Goal: Task Accomplishment & Management: Complete application form

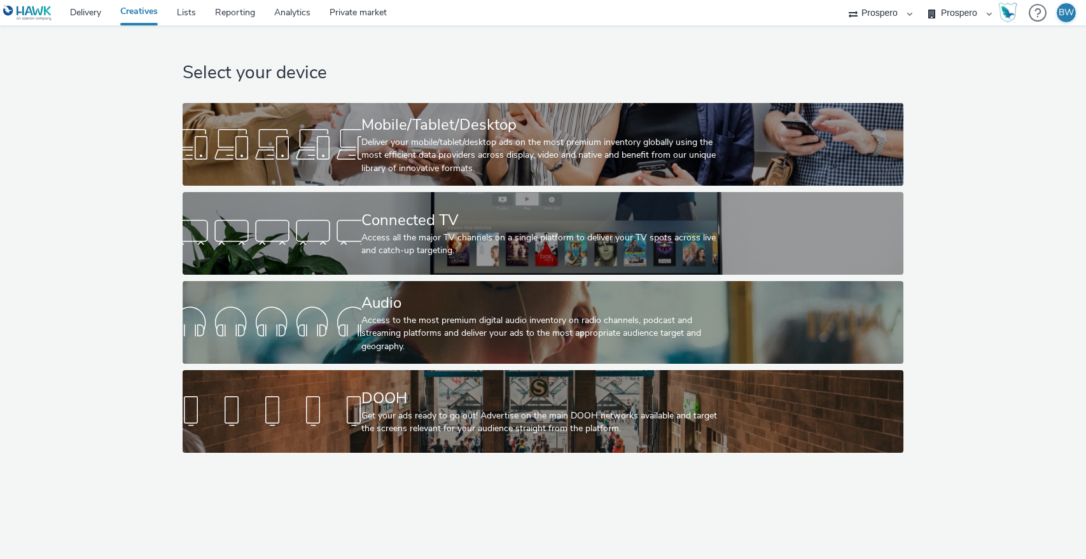
select select "b1b940d3-d05b-48b5-821e-f328c33b988b"
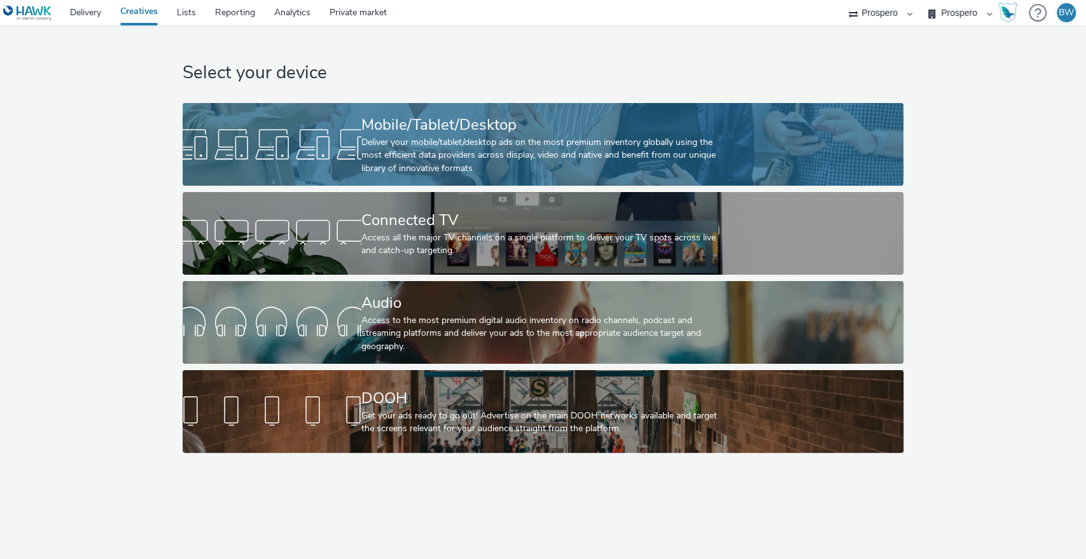
click at [540, 136] on div "Deliver your mobile/tablet/desktop ads on the most premium inventory globally u…" at bounding box center [540, 155] width 358 height 39
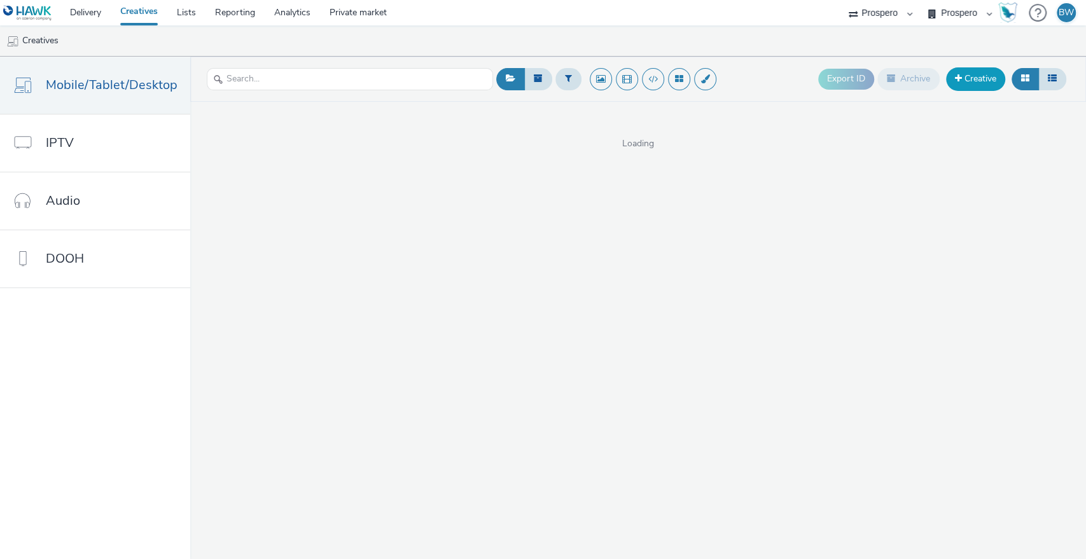
click at [960, 76] on span at bounding box center [958, 78] width 7 height 9
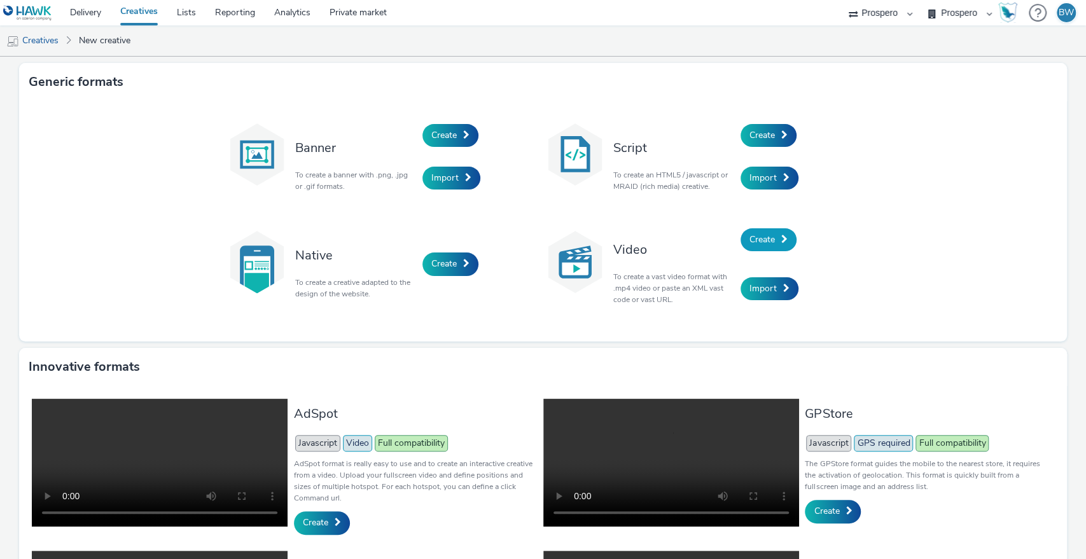
click at [773, 233] on link "Create" at bounding box center [768, 239] width 56 height 23
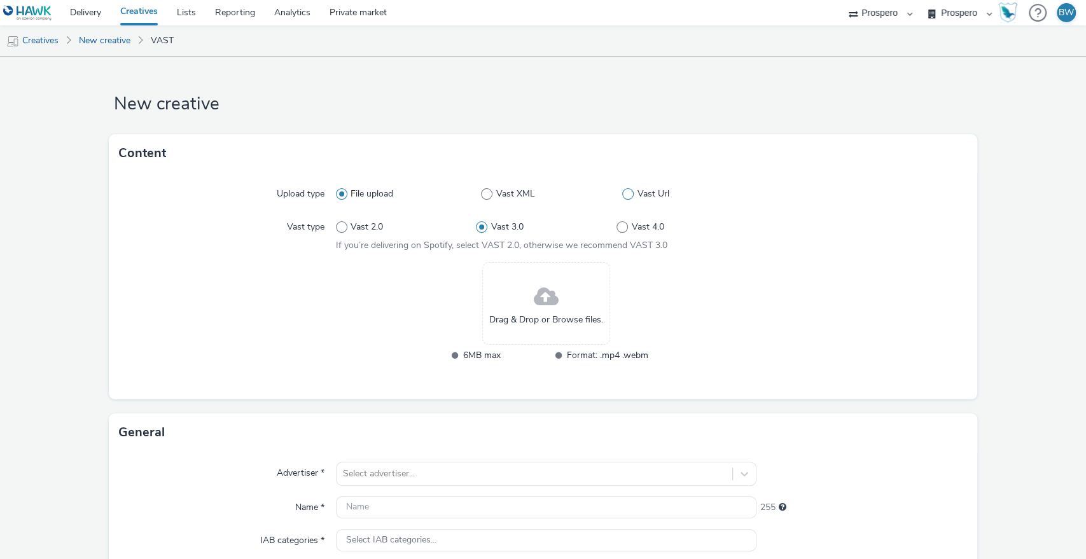
click at [622, 198] on span at bounding box center [627, 193] width 11 height 11
click at [622, 198] on input "Vast Url" at bounding box center [626, 194] width 8 height 8
radio input "false"
radio input "true"
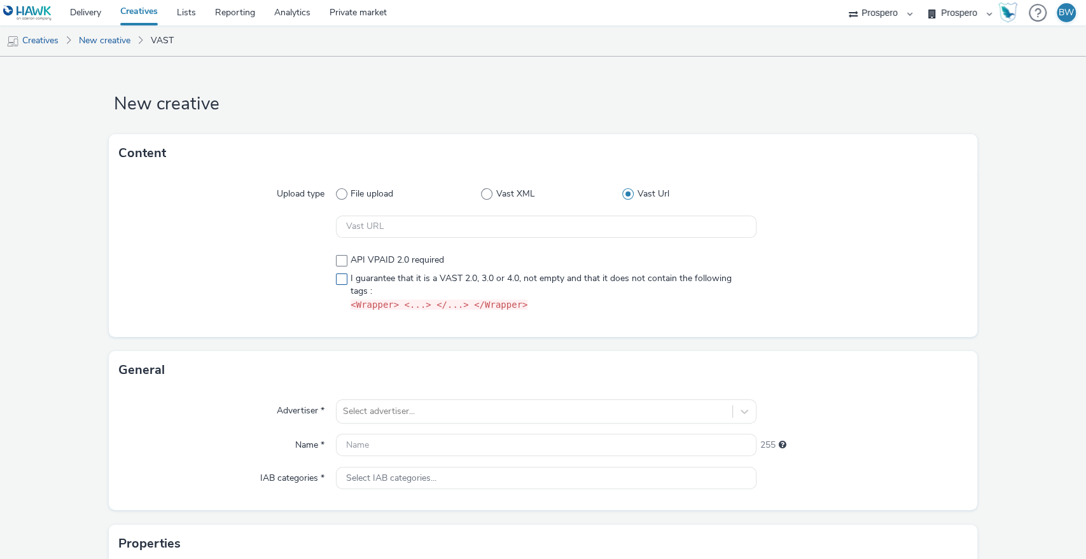
click at [343, 281] on span at bounding box center [341, 279] width 11 height 11
checkbox input "true"
click at [378, 221] on input "text" at bounding box center [546, 227] width 421 height 22
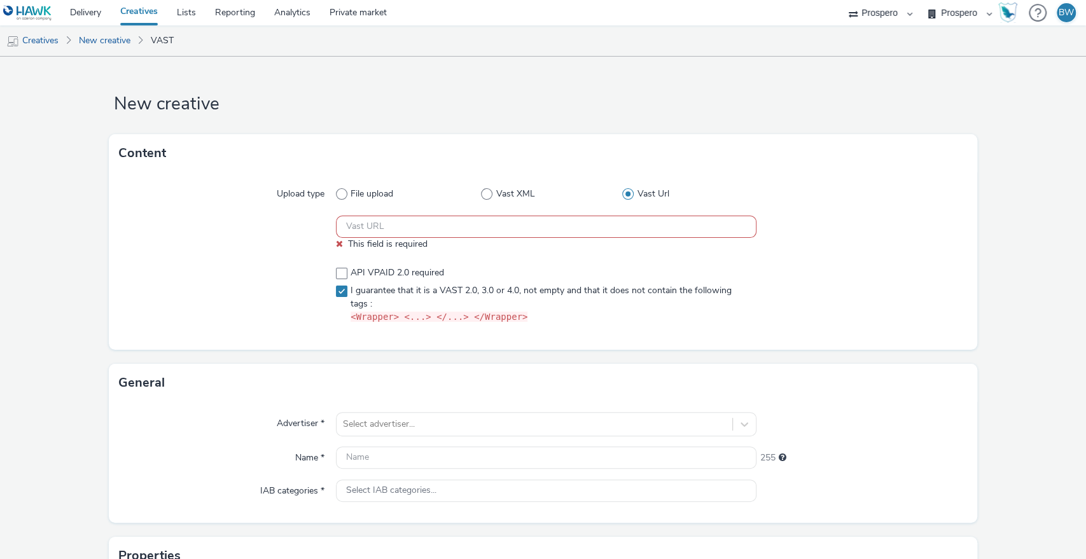
paste input "https://ad.doubleclick.net/ddm/pfadx/N5573.2095505TABMO/B34062551.428750960;sz=…"
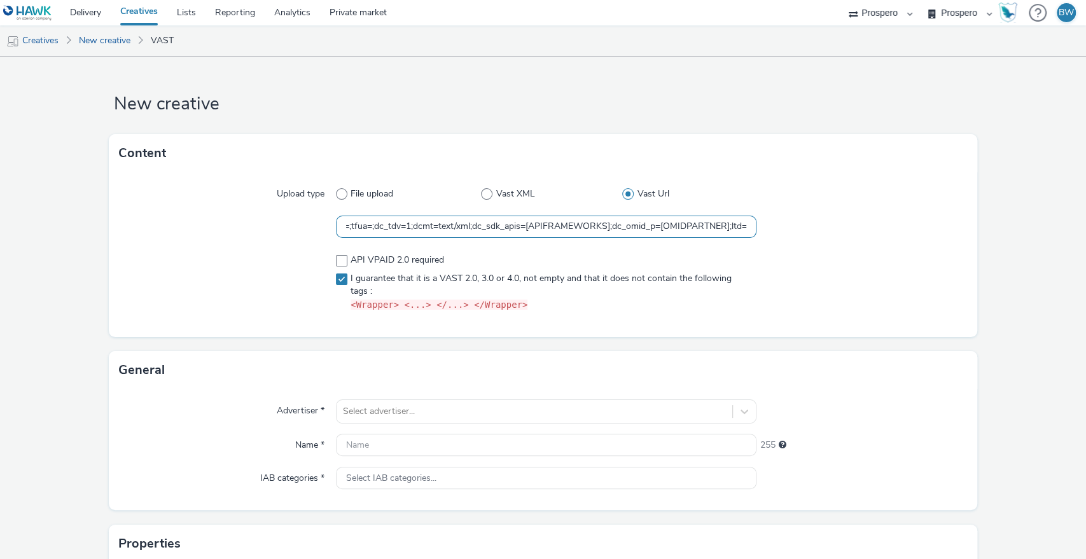
type input "https://ad.doubleclick.net/ddm/pfadx/N5573.2095505TABMO/B34062551.428750960;sz=…"
click at [116, 251] on div "Upload type File upload Vast XML Vast Url https://ad.doubleclick.net/ddm/pfadx/…" at bounding box center [543, 254] width 869 height 165
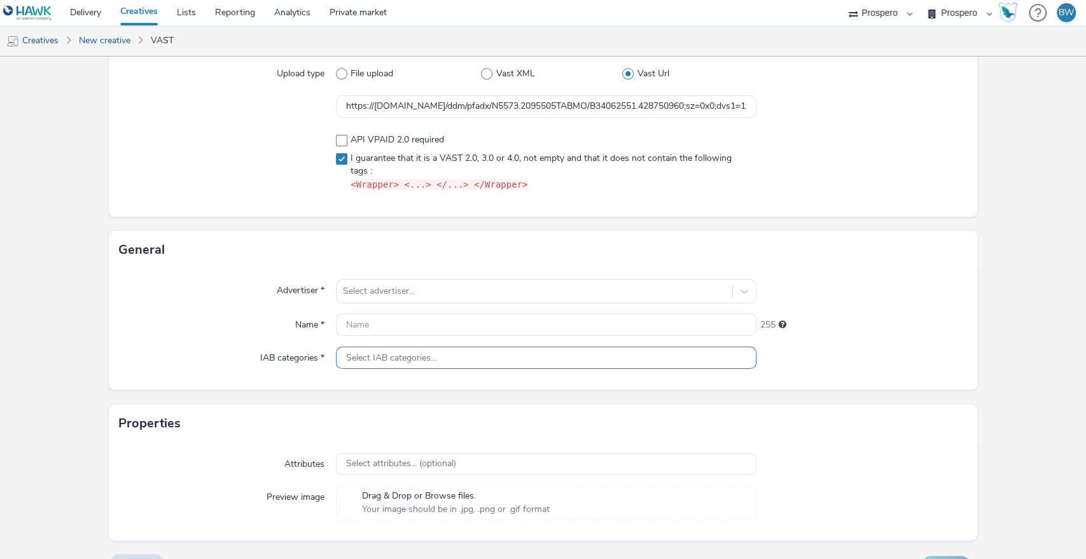
scroll to position [141, 0]
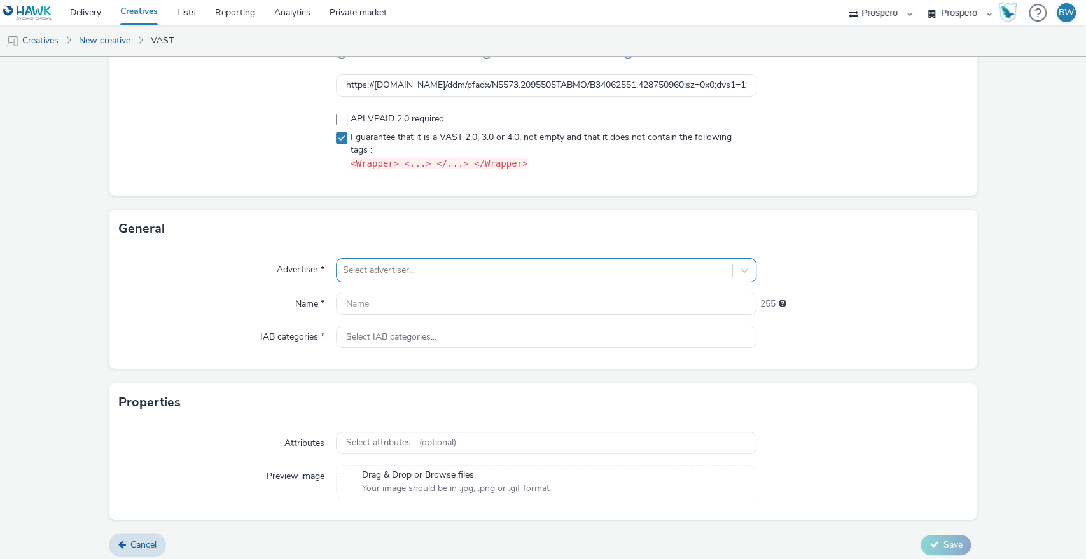
click at [393, 263] on div at bounding box center [535, 270] width 384 height 15
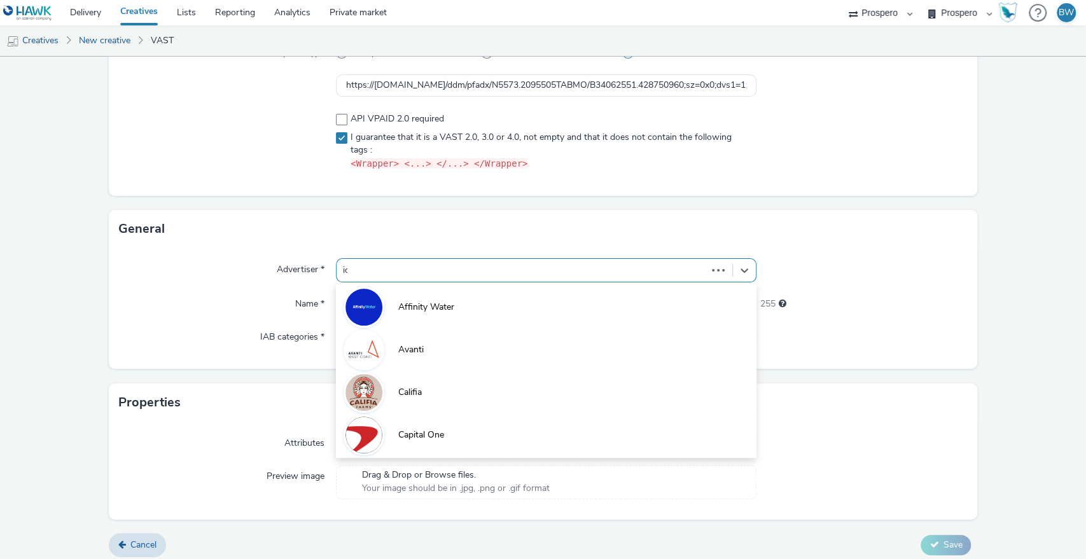
type input "ice"
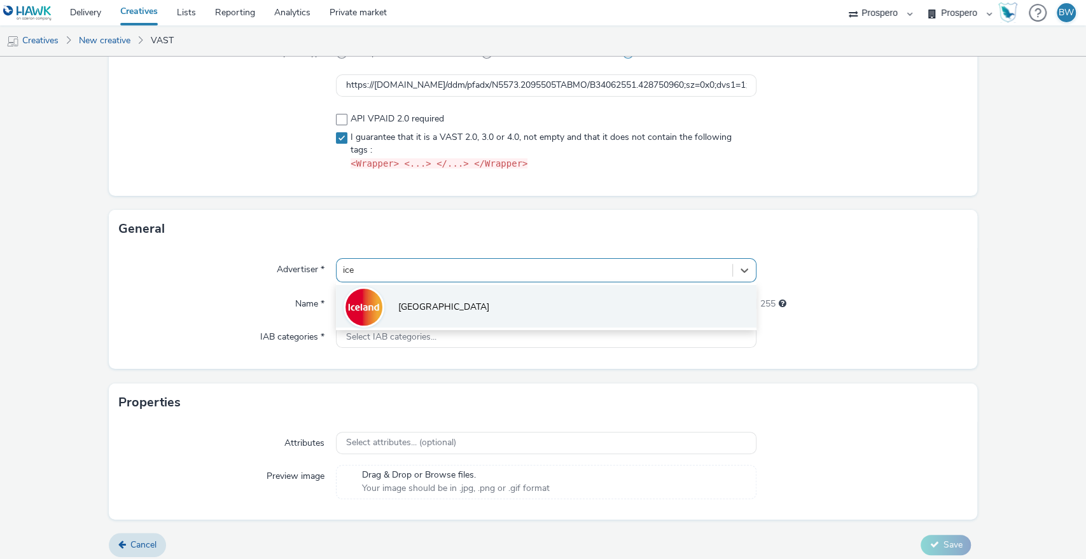
click at [427, 301] on li "[GEOGRAPHIC_DATA]" at bounding box center [546, 306] width 421 height 43
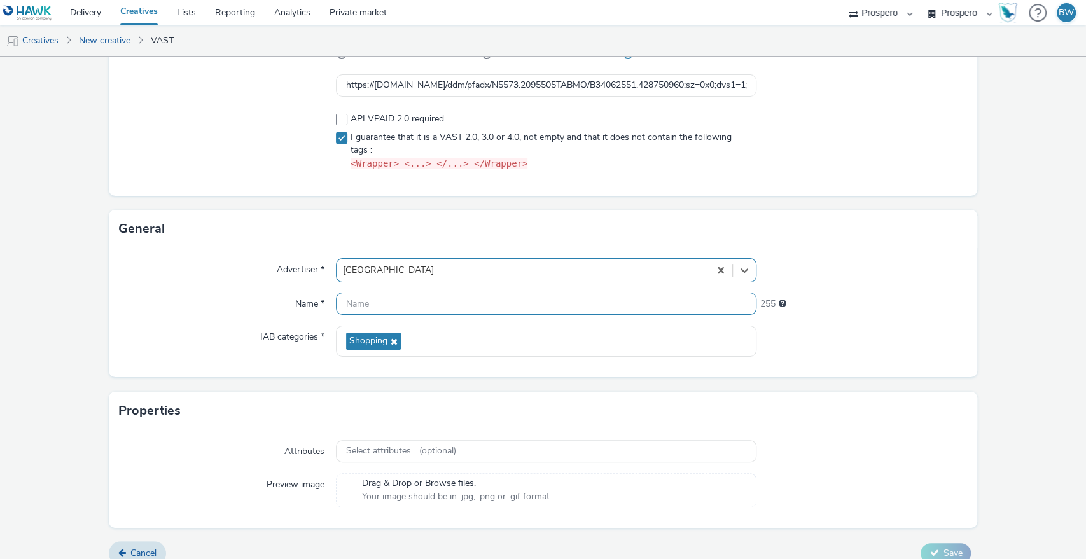
click at [423, 299] on input "text" at bounding box center [546, 304] width 421 height 22
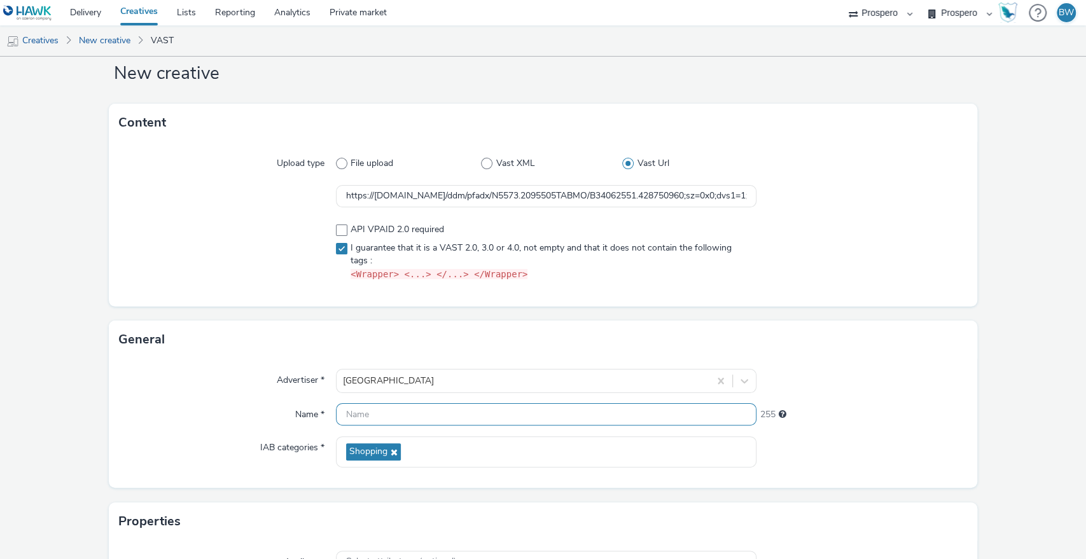
scroll to position [0, 0]
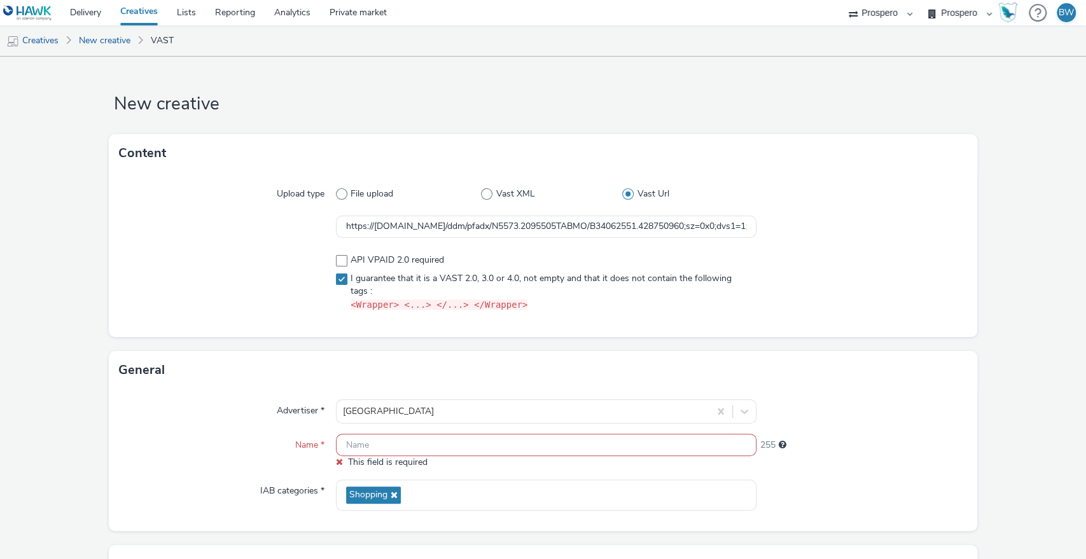
paste input "ADV:[GEOGRAPHIC_DATA]|CAM:York [PERSON_NAME]|CHA:Audio|PLA:Prospero|INV:N/A|TEC…"
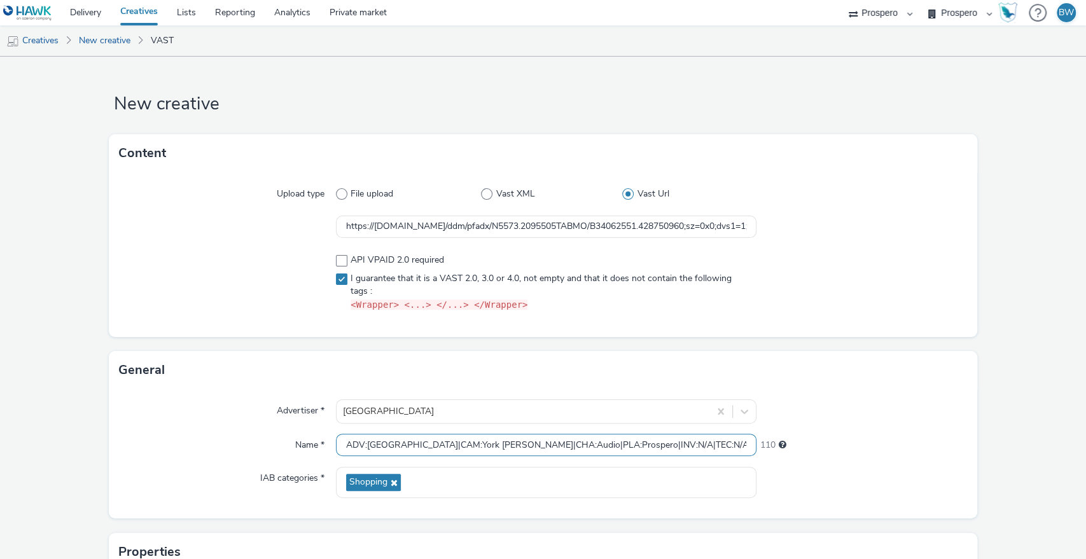
drag, startPoint x: 398, startPoint y: 440, endPoint x: 109, endPoint y: 413, distance: 290.0
click at [109, 413] on div "Advertiser * Iceland Name * ADV:Iceland|CAM:York Clifton Moor|CHA:Audio|PLA:Pro…" at bounding box center [543, 453] width 869 height 129
type input "ADV:[GEOGRAPHIC_DATA]|CAM:York [PERSON_NAME]|CHA:Audio|PLA:Prospero|INV:N/A|TEC…"
click at [170, 409] on div "Advertiser *" at bounding box center [227, 411] width 217 height 24
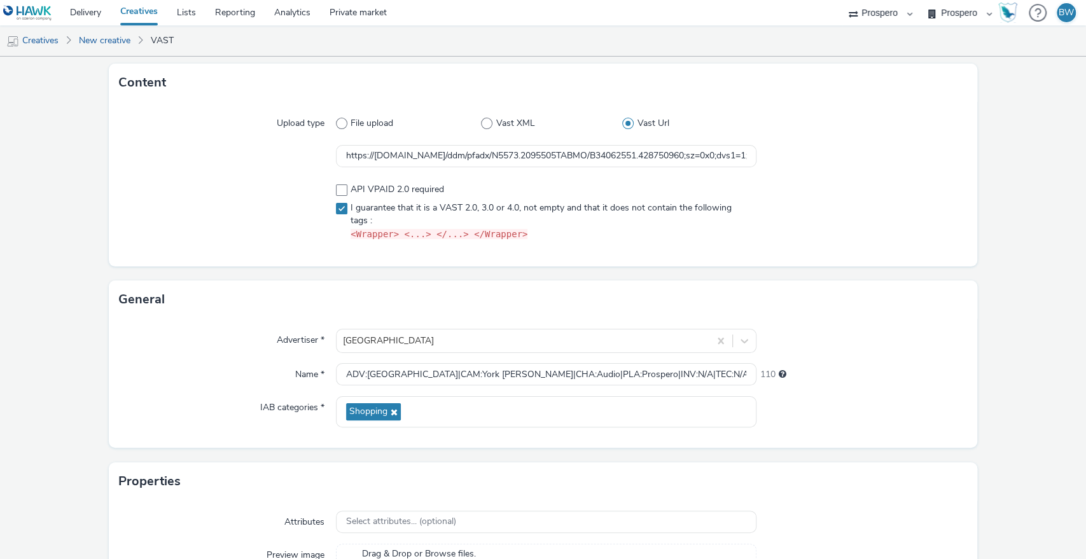
scroll to position [156, 0]
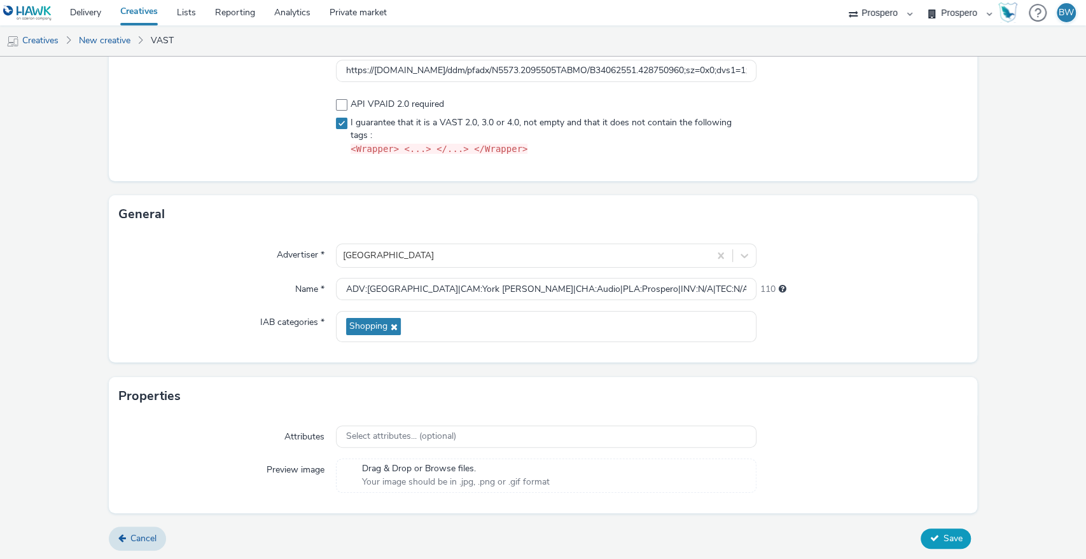
click at [943, 538] on span "Save" at bounding box center [952, 538] width 19 height 12
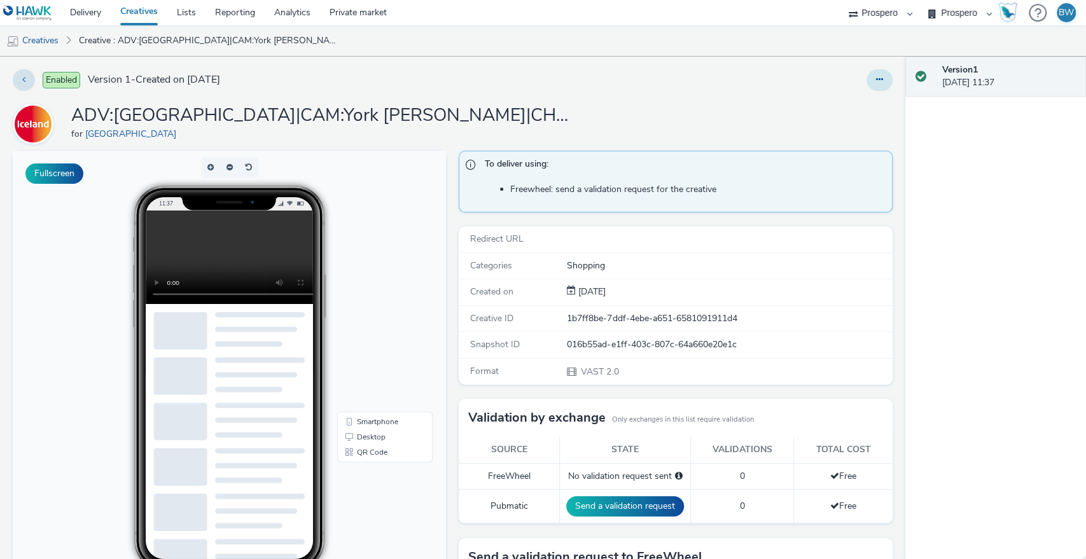
click at [866, 78] on button at bounding box center [879, 80] width 26 height 22
click at [834, 111] on link "Edit" at bounding box center [844, 105] width 95 height 25
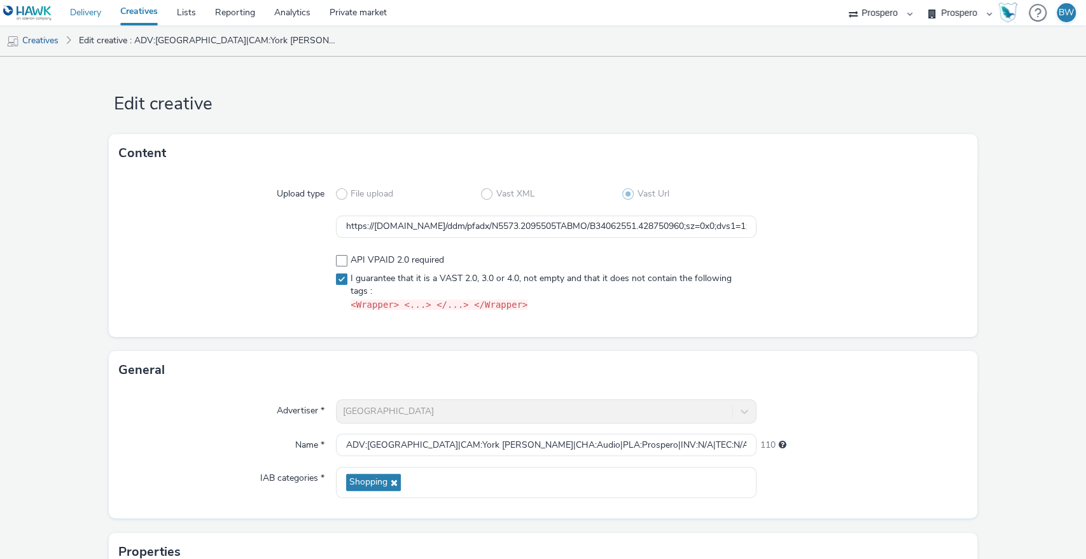
click at [85, 6] on link "Delivery" at bounding box center [85, 12] width 50 height 25
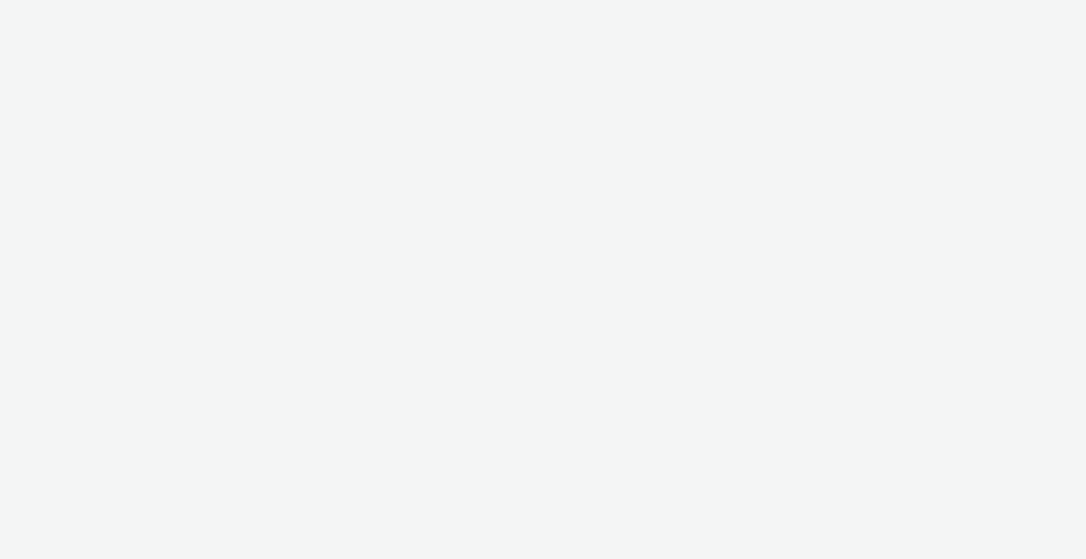
select select "b1b940d3-d05b-48b5-821e-f328c33b988b"
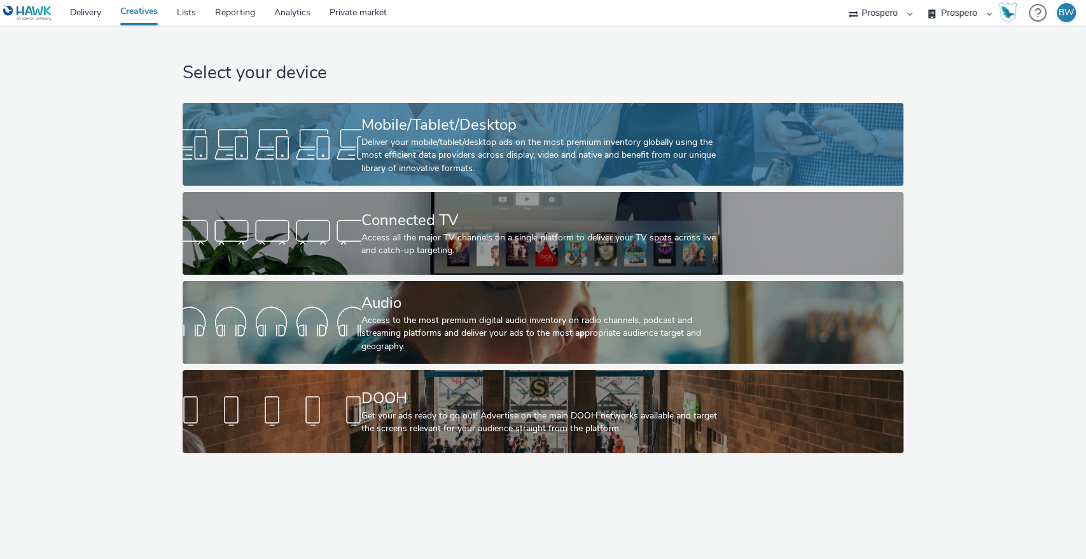
click at [448, 146] on div "Deliver your mobile/tablet/desktop ads on the most premium inventory globally u…" at bounding box center [540, 155] width 358 height 39
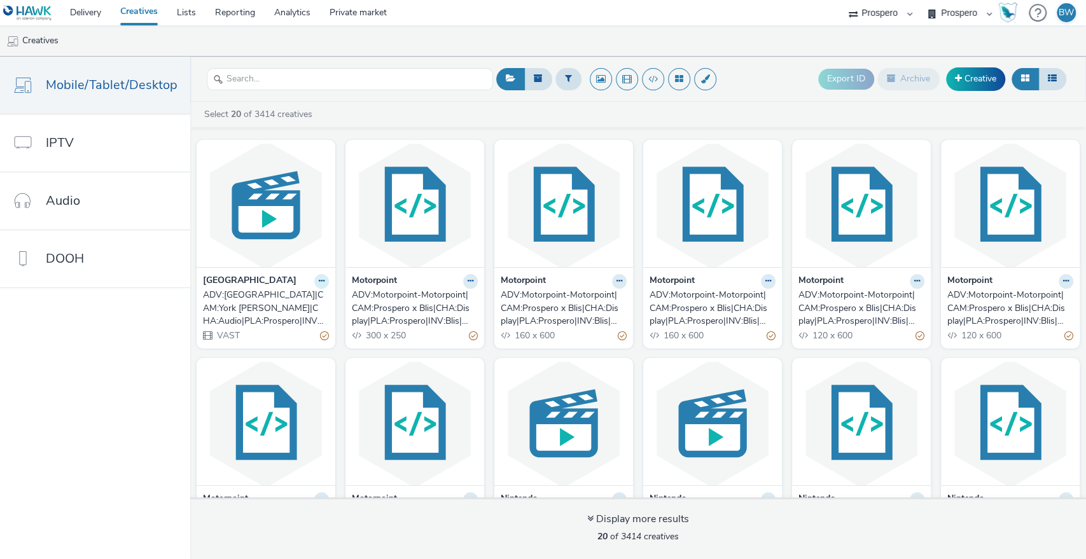
click at [319, 282] on icon at bounding box center [322, 281] width 6 height 8
click at [282, 382] on link "Archive" at bounding box center [280, 379] width 95 height 25
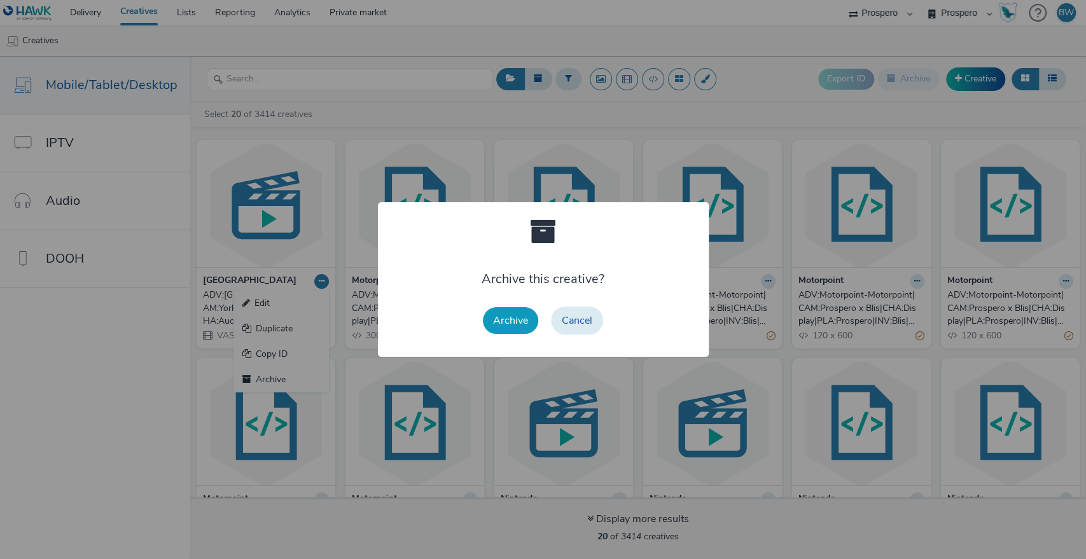
click at [499, 320] on button "Archive" at bounding box center [510, 320] width 55 height 27
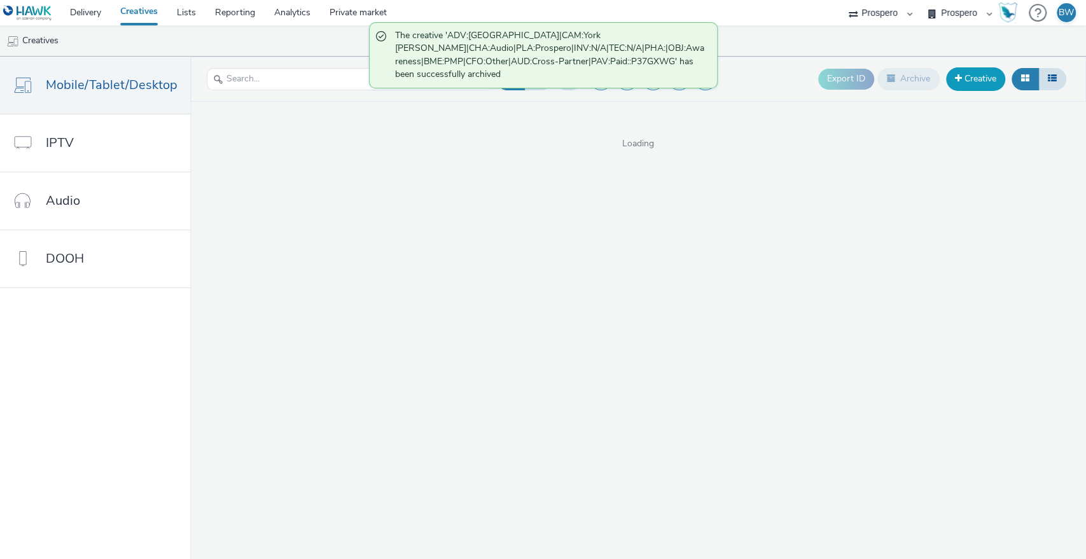
click at [964, 76] on link "Creative" at bounding box center [975, 78] width 59 height 23
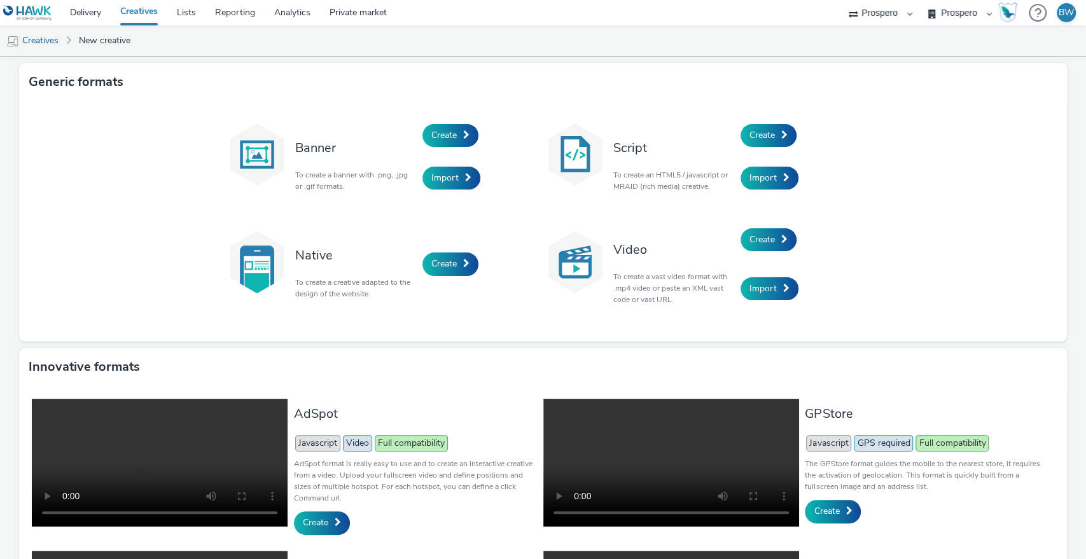
click at [130, 15] on link "Creatives" at bounding box center [139, 12] width 57 height 25
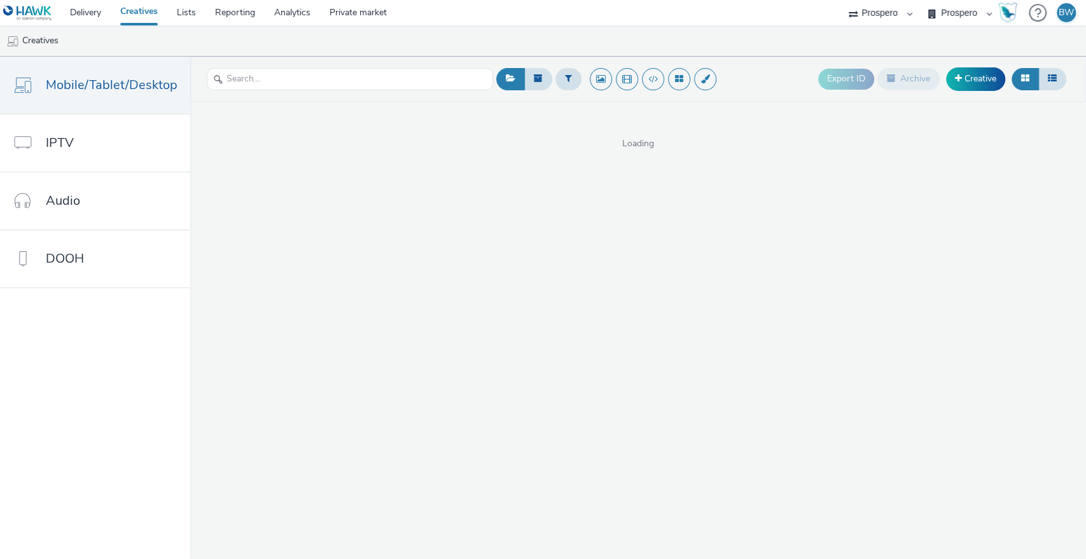
click at [27, 9] on img at bounding box center [27, 13] width 49 height 16
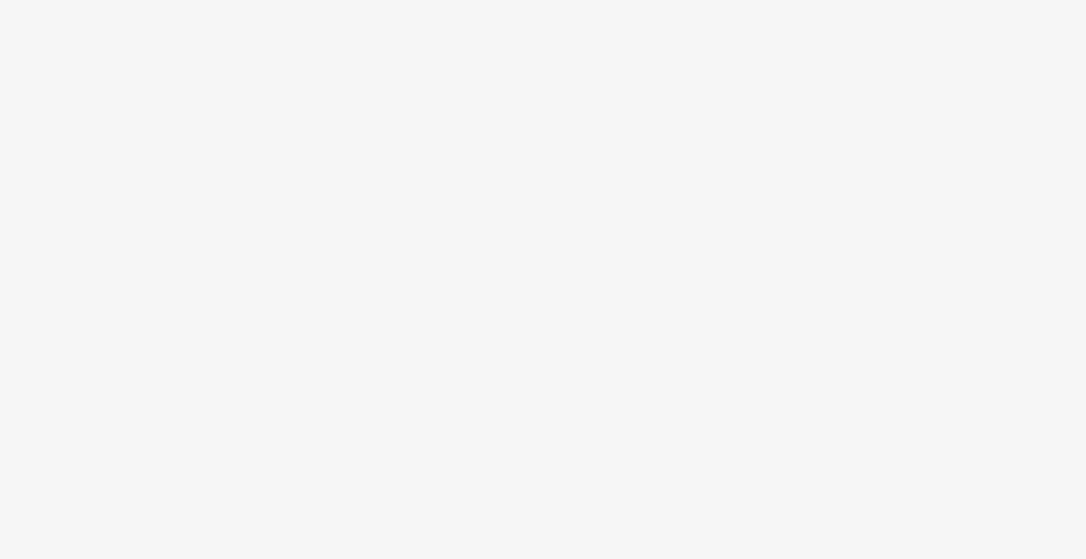
select select "b1b940d3-d05b-48b5-821e-f328c33b988b"
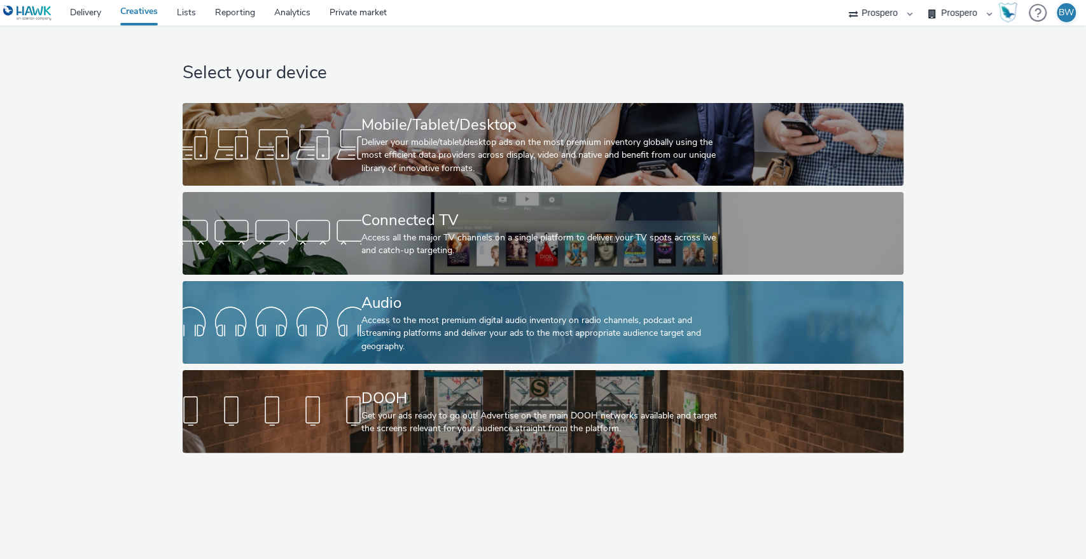
click at [399, 320] on div "Access to the most premium digital audio inventory on radio channels, podcast a…" at bounding box center [540, 333] width 358 height 39
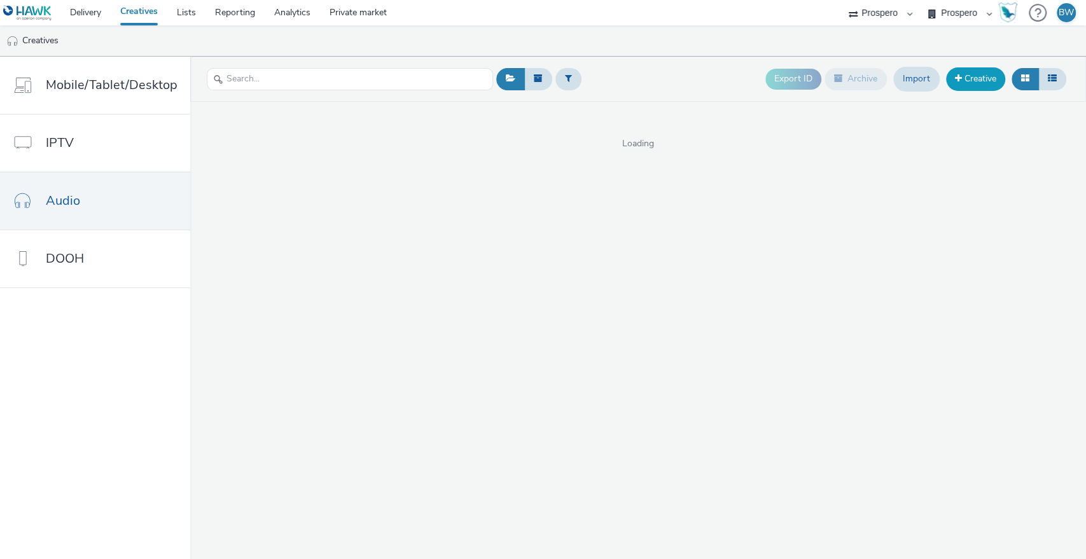
click at [982, 75] on link "Creative" at bounding box center [975, 78] width 59 height 23
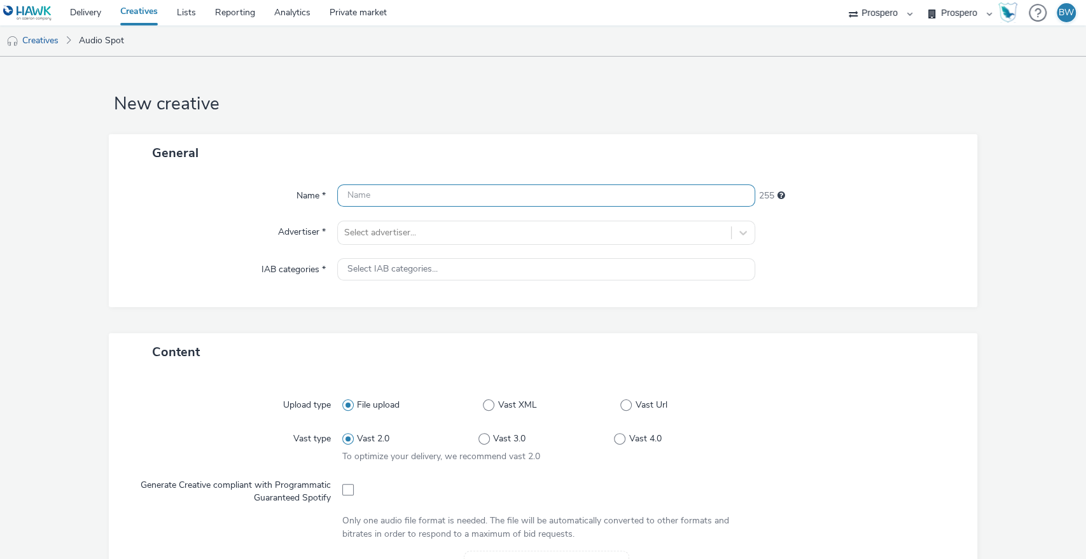
click at [378, 188] on input "text" at bounding box center [546, 195] width 419 height 22
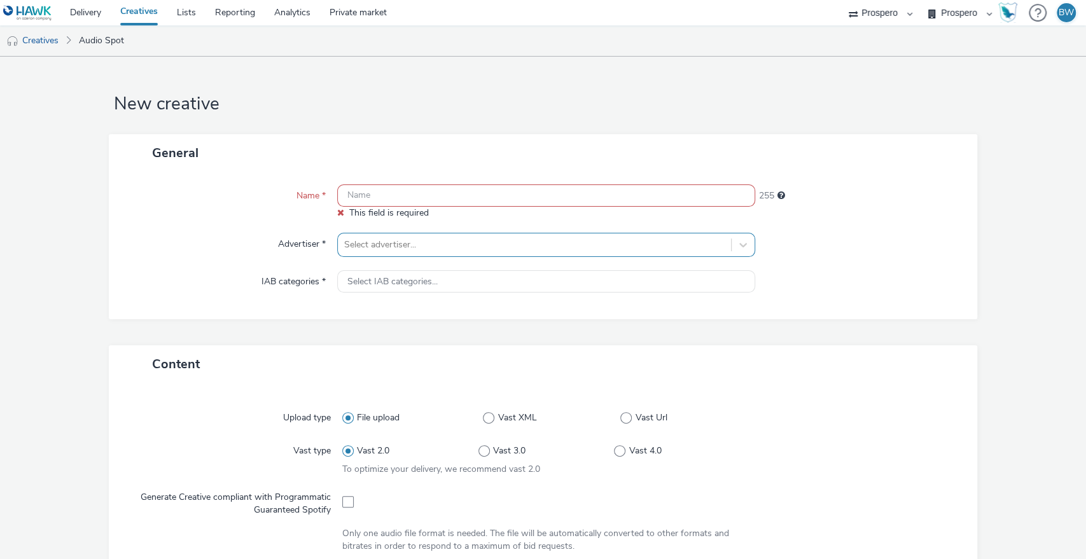
paste input "ADV:[GEOGRAPHIC_DATA]|CAM:York [PERSON_NAME]|CHA:Audio|PLA:Prospero|INV:N/A|TEC…"
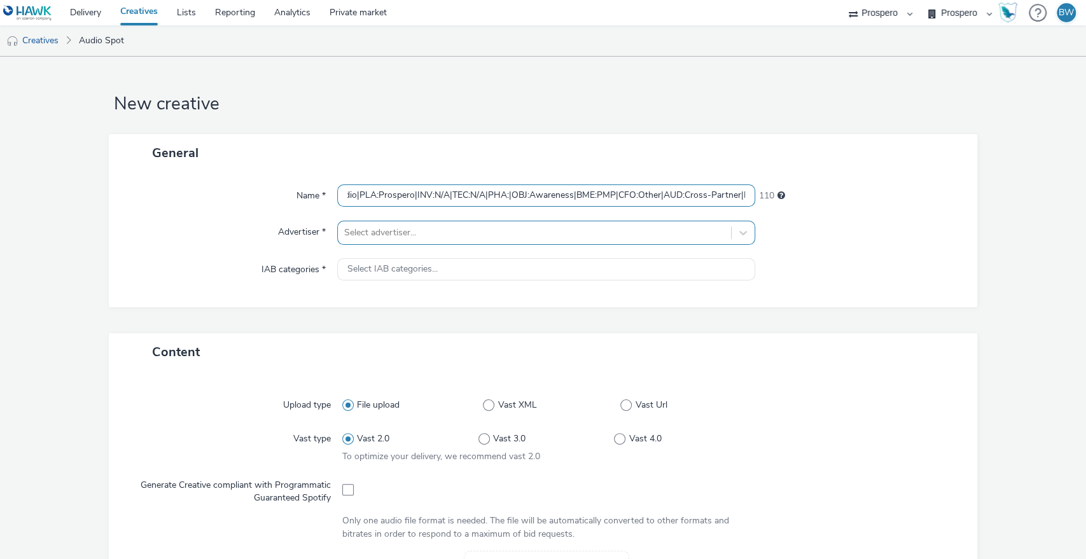
type input "ADV:[GEOGRAPHIC_DATA]|CAM:York [PERSON_NAME]|CHA:Audio|PLA:Prospero|INV:N/A|TEC…"
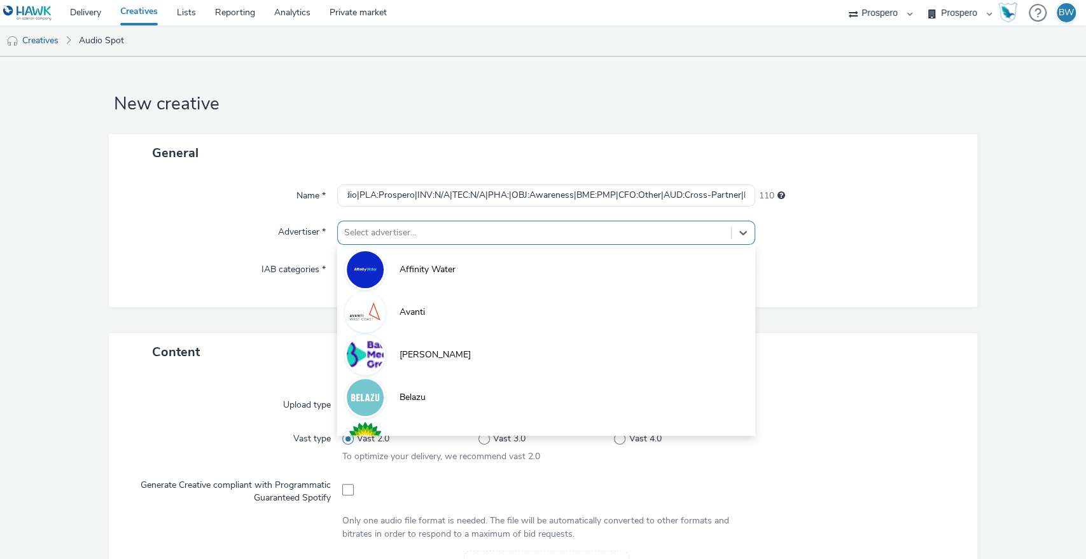
click at [413, 228] on div at bounding box center [534, 232] width 381 height 15
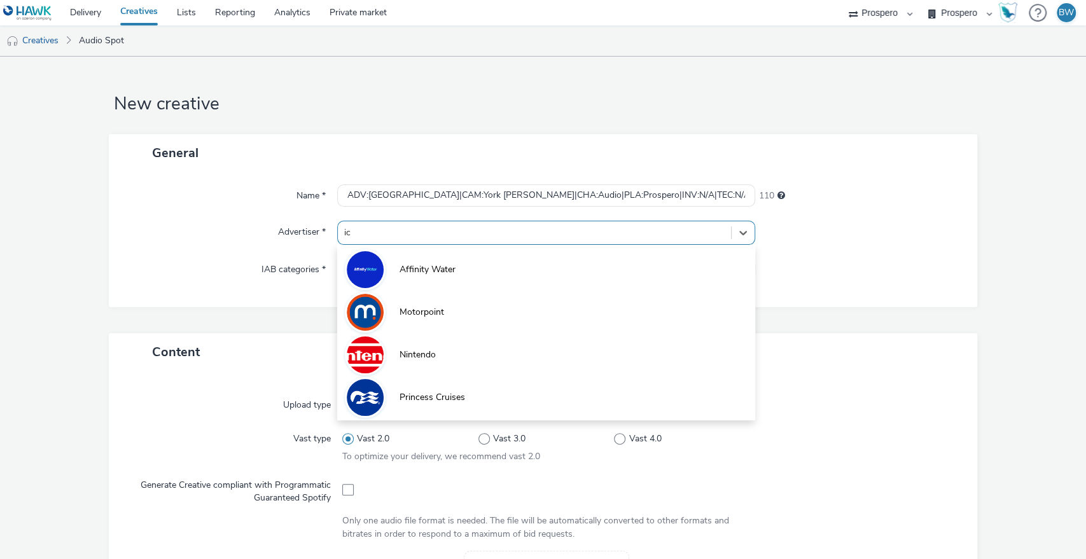
type input "ice"
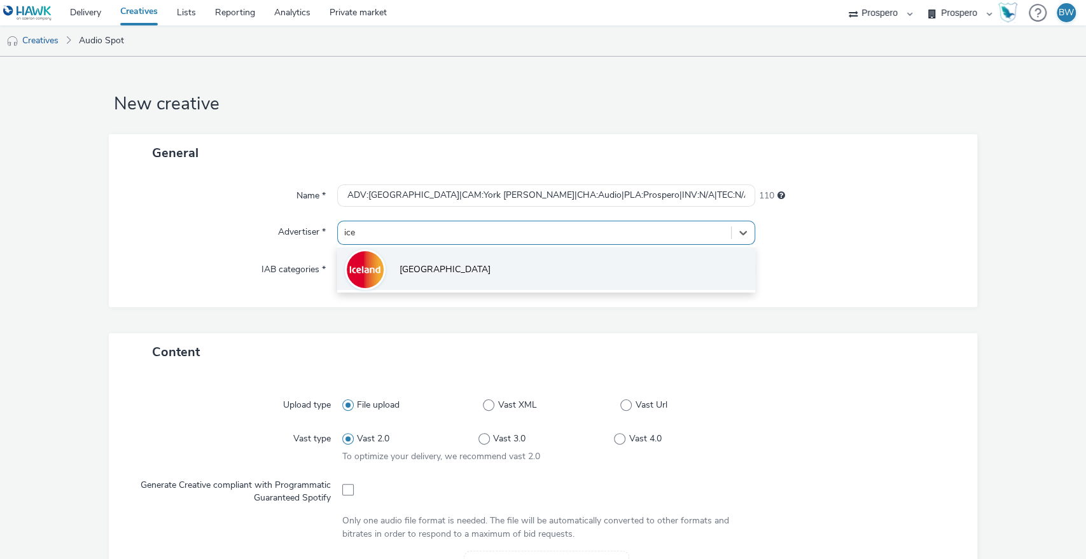
click at [576, 248] on li "[GEOGRAPHIC_DATA]" at bounding box center [546, 268] width 419 height 43
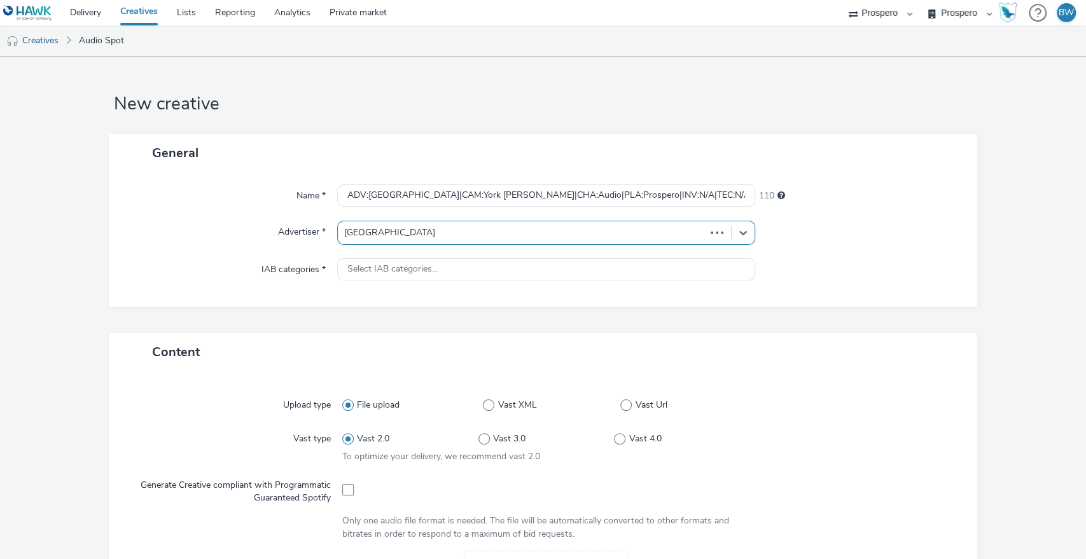
type input "http://www.iceland.co.uk"
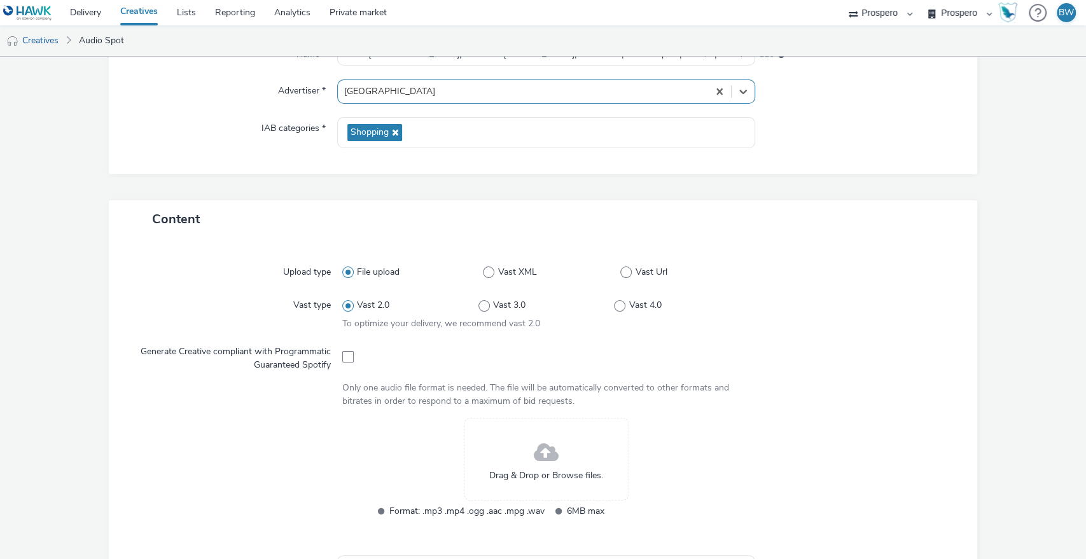
scroll to position [282, 0]
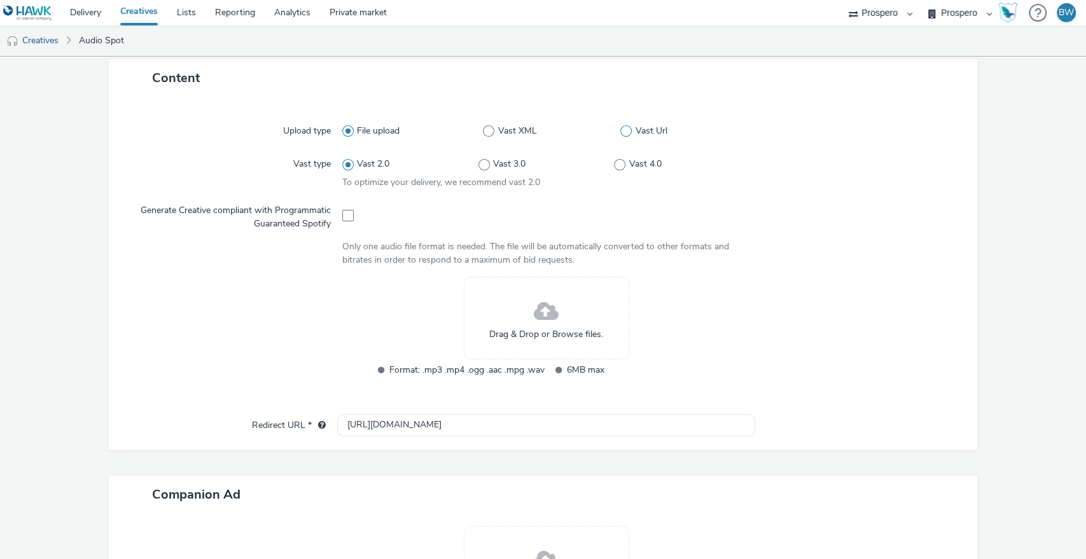
click at [622, 132] on span at bounding box center [625, 130] width 11 height 11
click at [622, 132] on input "Vast Url" at bounding box center [624, 131] width 8 height 8
radio input "false"
radio input "true"
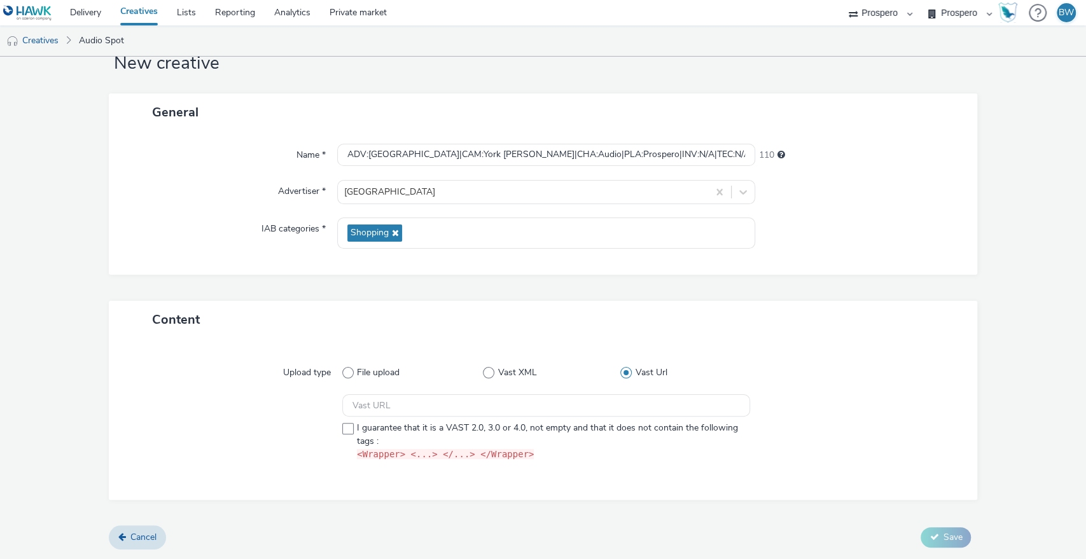
scroll to position [39, 0]
click at [345, 431] on span at bounding box center [347, 430] width 11 height 11
checkbox input "true"
click at [354, 419] on div "I guarantee that it is a VAST 2.0, 3.0 or 4.0, not empty and that it does not c…" at bounding box center [546, 429] width 408 height 67
click at [356, 413] on input "text" at bounding box center [546, 407] width 408 height 22
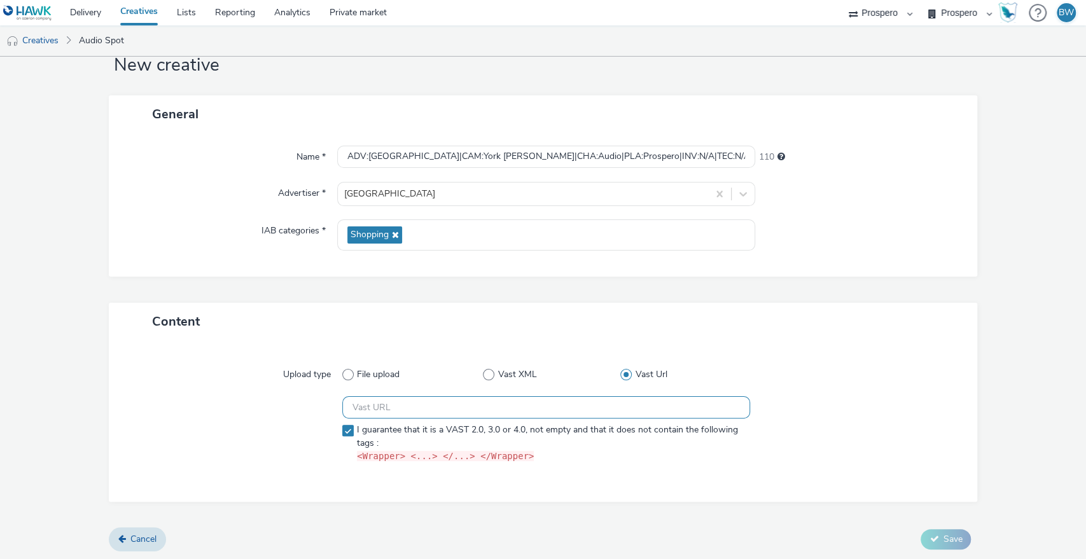
click at [393, 411] on input "text" at bounding box center [546, 407] width 408 height 22
paste input "https://ad.doubleclick.net/ddm/pfadx/N5573.2095505TABMO/B34062551.428750960;sz=…"
type input "https://ad.doubleclick.net/ddm/pfadx/N5573.2095505TABMO/B34062551.428750960;sz=…"
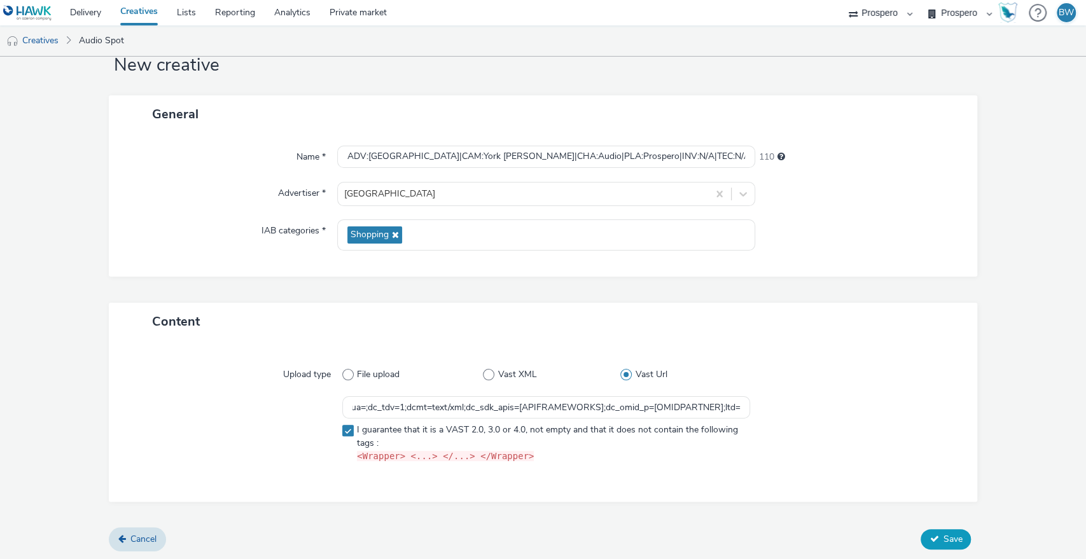
click at [944, 529] on button "Save" at bounding box center [945, 539] width 50 height 20
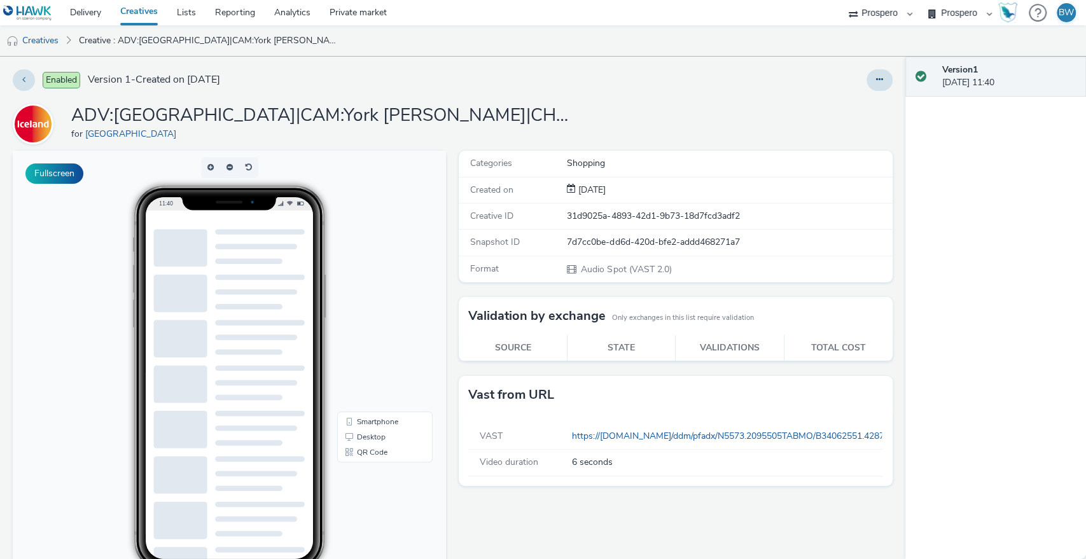
drag, startPoint x: 447, startPoint y: 181, endPoint x: 443, endPoint y: 186, distance: 6.8
click at [452, 181] on div "Categories Shopping Created on 11 Sep 2025 Creative ID 31d9025a-4893-42d1-9b73-…" at bounding box center [672, 419] width 440 height 536
click at [242, 270] on div at bounding box center [229, 453] width 151 height 446
click at [452, 359] on div "Categories Shopping Created on 11 Sep 2025 Creative ID 31d9025a-4893-42d1-9b73-…" at bounding box center [672, 419] width 440 height 536
drag, startPoint x: 490, startPoint y: 462, endPoint x: 643, endPoint y: 466, distance: 152.7
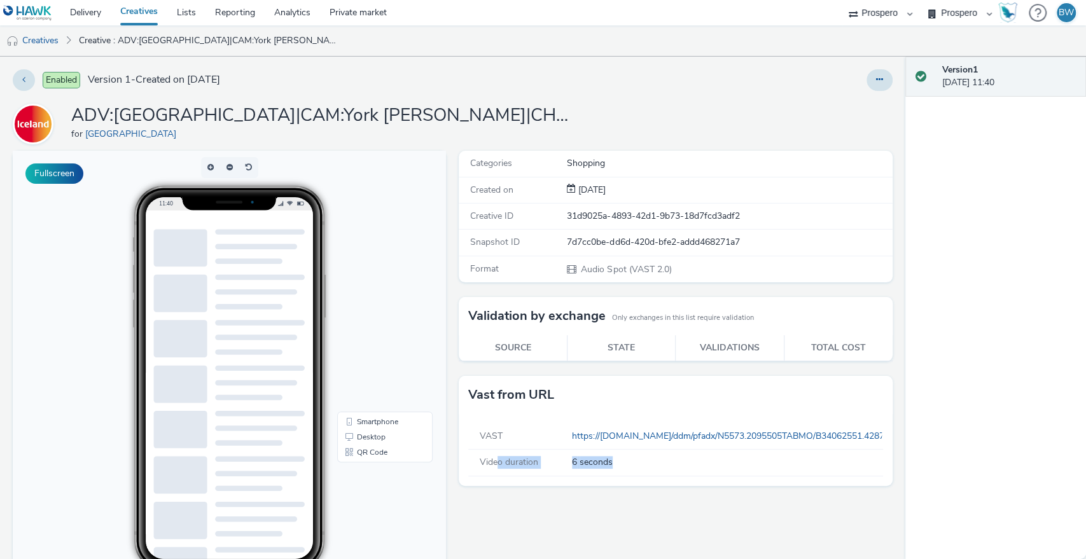
click at [643, 466] on div "Video duration 6 seconds" at bounding box center [675, 463] width 414 height 26
click at [643, 466] on div "6 seconds" at bounding box center [727, 462] width 310 height 13
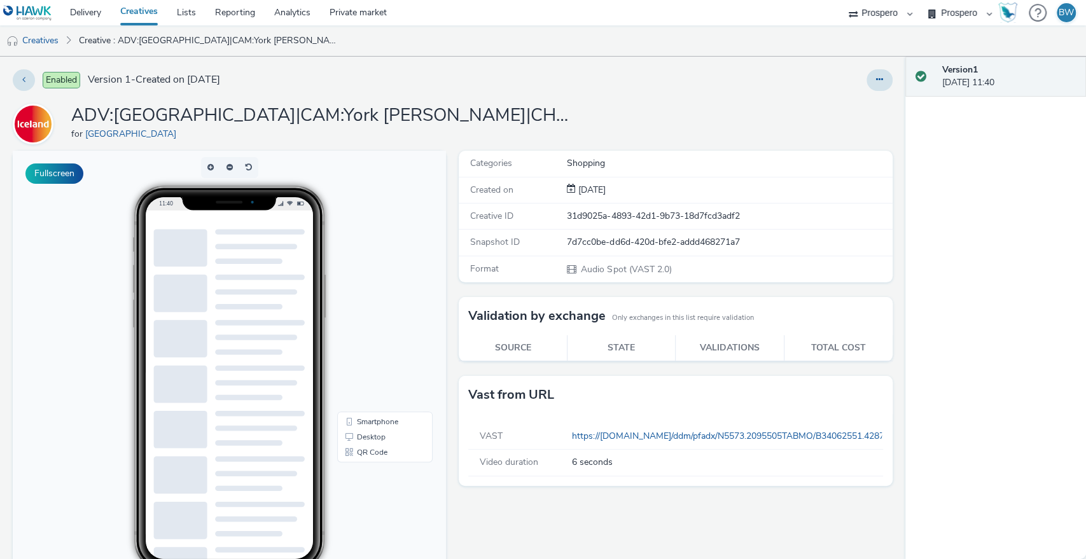
click at [651, 344] on th "State" at bounding box center [621, 348] width 108 height 26
drag, startPoint x: 580, startPoint y: 263, endPoint x: 662, endPoint y: 265, distance: 81.4
click at [660, 265] on span "Audio Spot (VAST 2.0)" at bounding box center [625, 269] width 92 height 12
click at [663, 265] on span "Audio Spot (VAST 2.0)" at bounding box center [625, 269] width 92 height 12
click at [135, 17] on link "Creatives" at bounding box center [139, 12] width 57 height 25
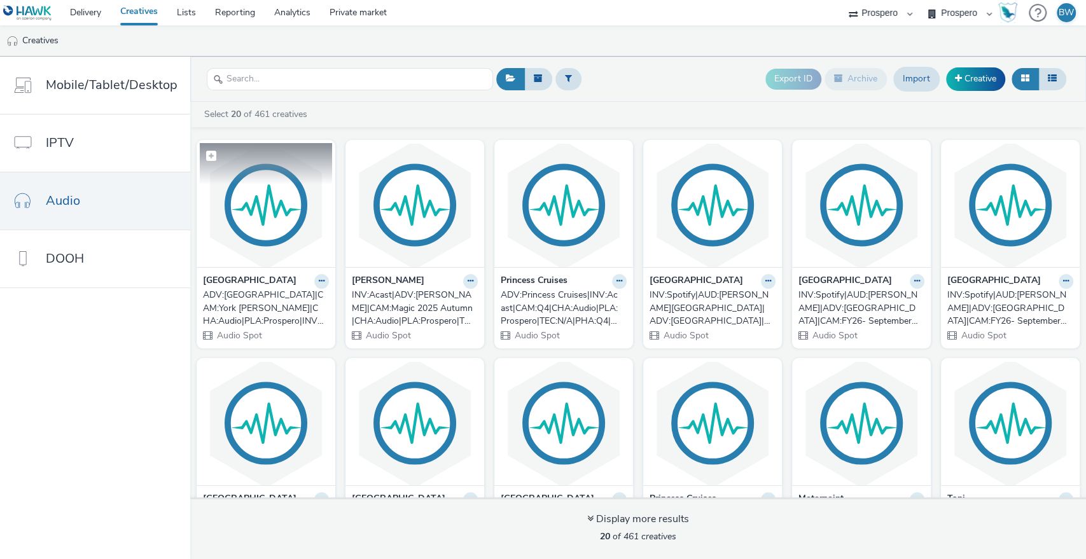
click at [268, 207] on img at bounding box center [266, 205] width 132 height 124
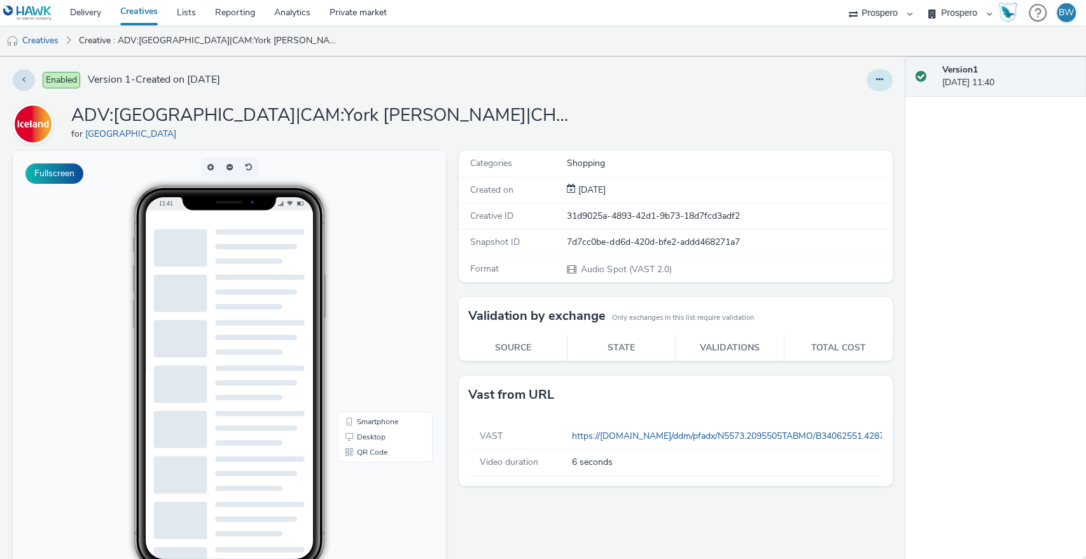
click at [876, 80] on icon at bounding box center [879, 79] width 7 height 9
click at [821, 106] on link "Edit" at bounding box center [844, 105] width 95 height 25
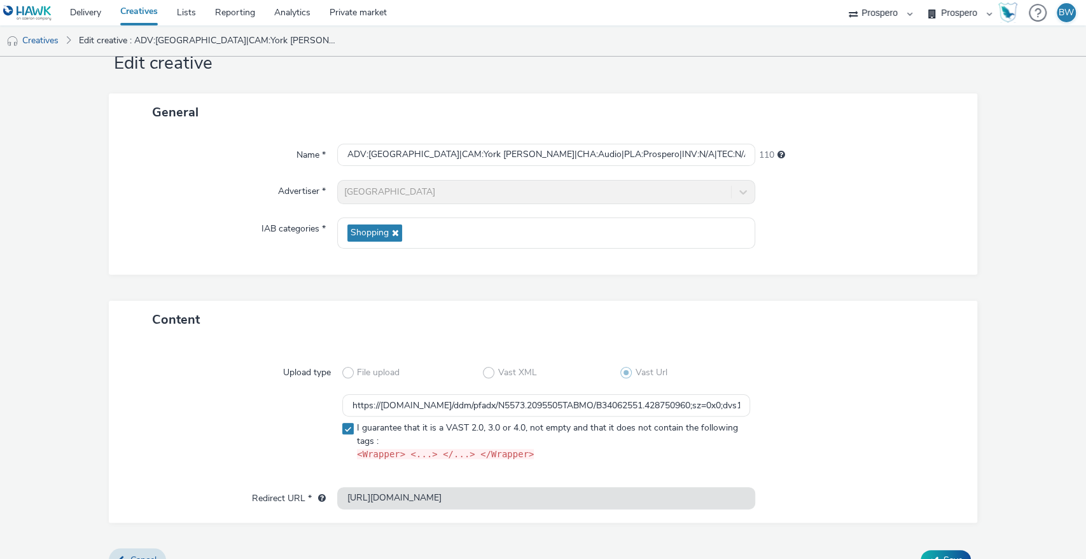
scroll to position [62, 0]
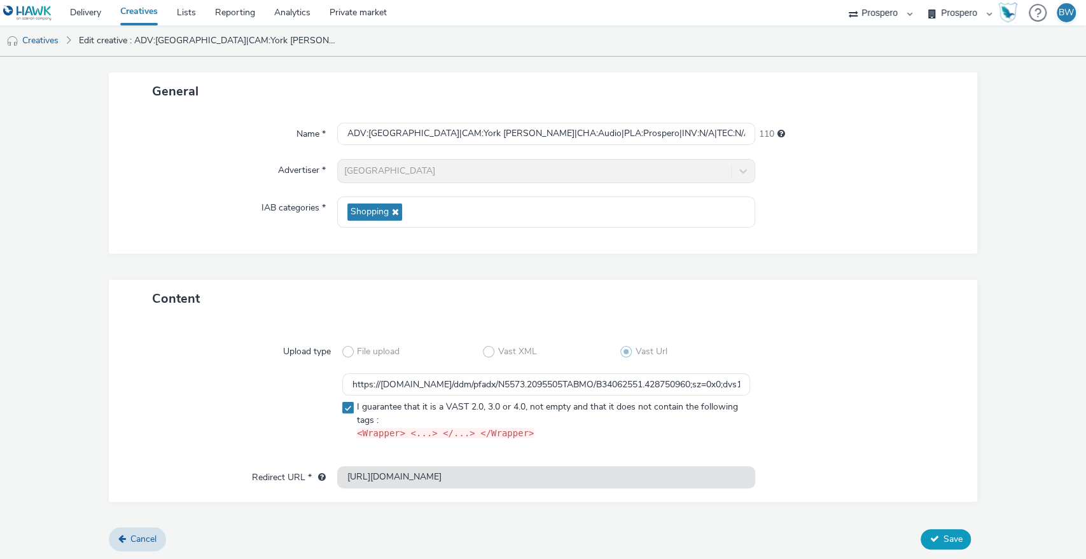
click at [946, 534] on span "Save" at bounding box center [952, 539] width 19 height 12
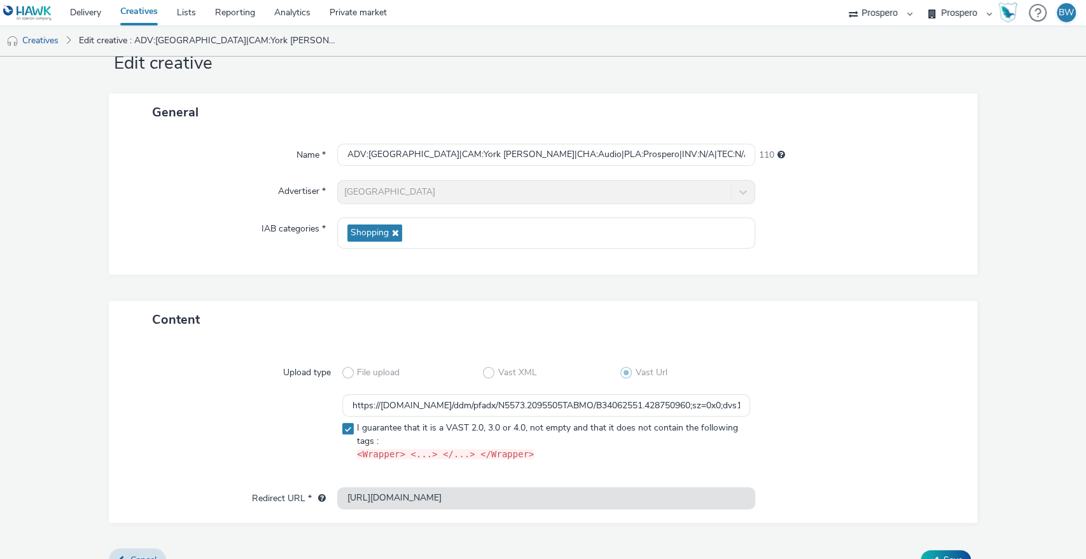
scroll to position [62, 0]
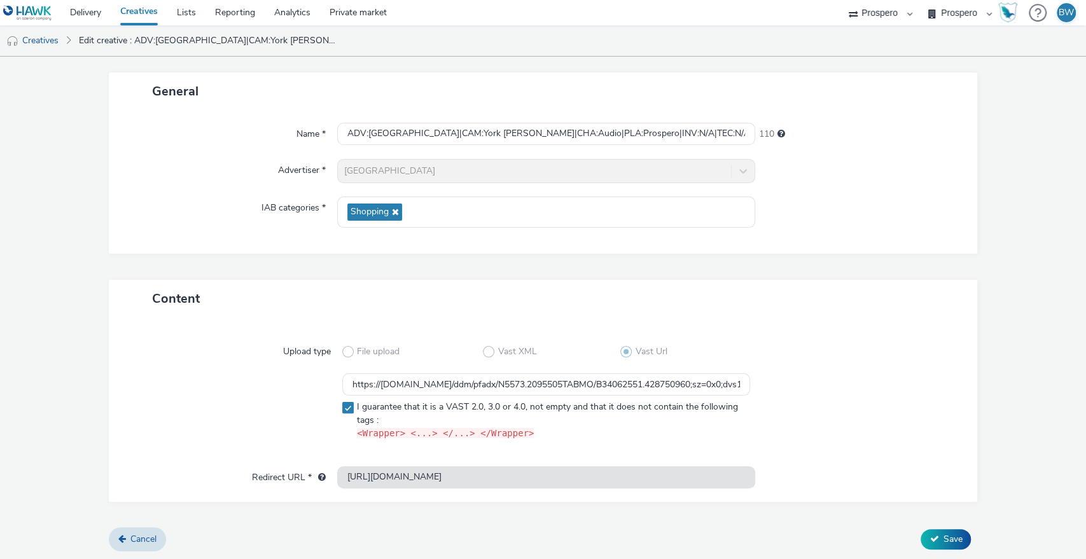
click at [181, 451] on div "Upload type File upload Vast XML Vast Url https://ad.doubleclick.net/ddm/pfadx/…" at bounding box center [542, 398] width 843 height 136
click at [941, 551] on form "Edit creative General Name * ADV:Iceland|CAM:York Clifton Moor|CHA:Audio|PLA:Pr…" at bounding box center [543, 278] width 1086 height 566
click at [943, 543] on span "Save" at bounding box center [952, 539] width 19 height 12
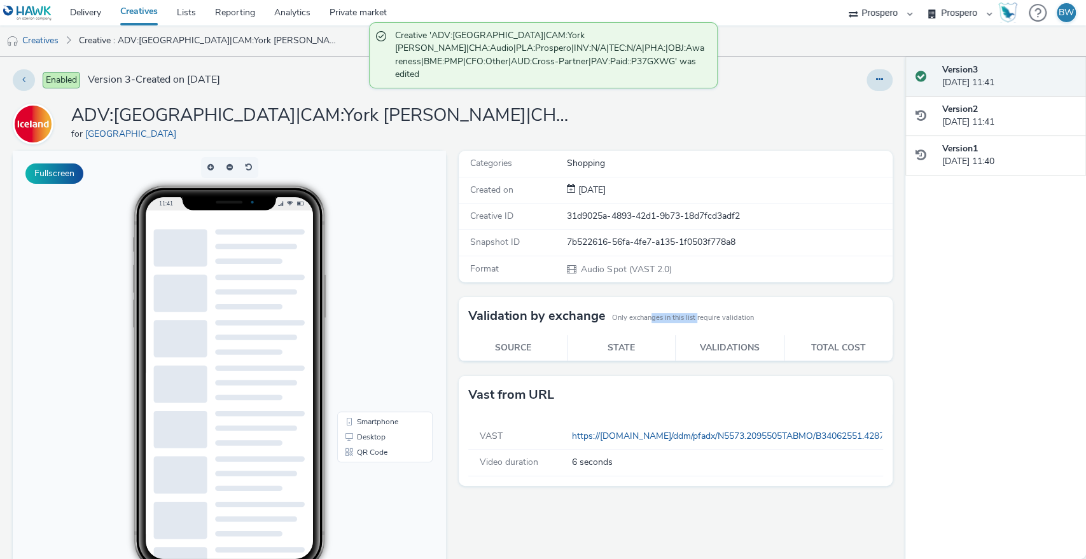
click at [712, 320] on small "Only exchanges in this list require validation" at bounding box center [683, 318] width 142 height 10
click at [719, 320] on small "Only exchanges in this list require validation" at bounding box center [683, 318] width 142 height 10
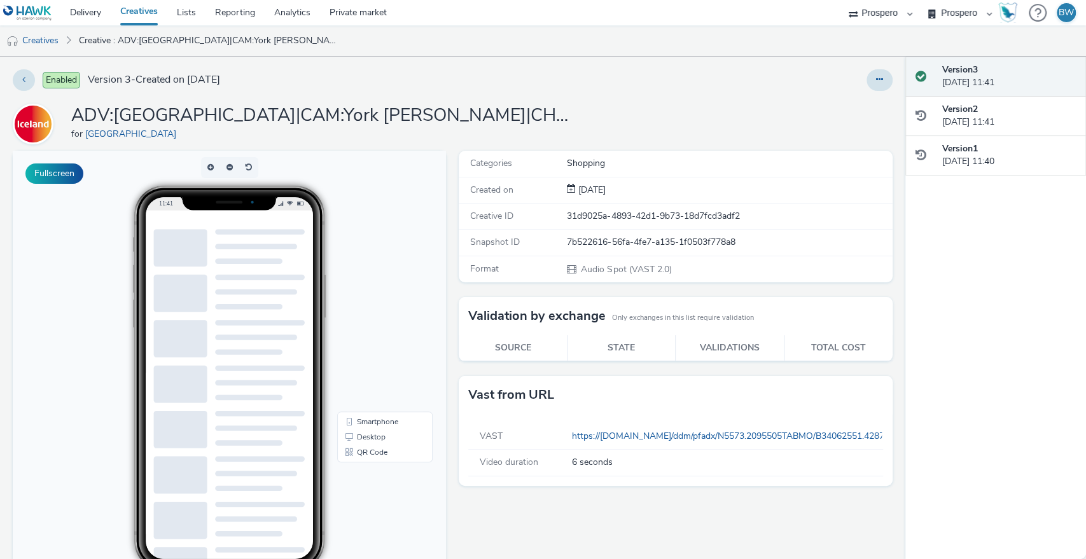
click at [445, 279] on div "Fullscreen" at bounding box center [233, 419] width 440 height 536
click at [443, 292] on div "Fullscreen" at bounding box center [233, 419] width 440 height 536
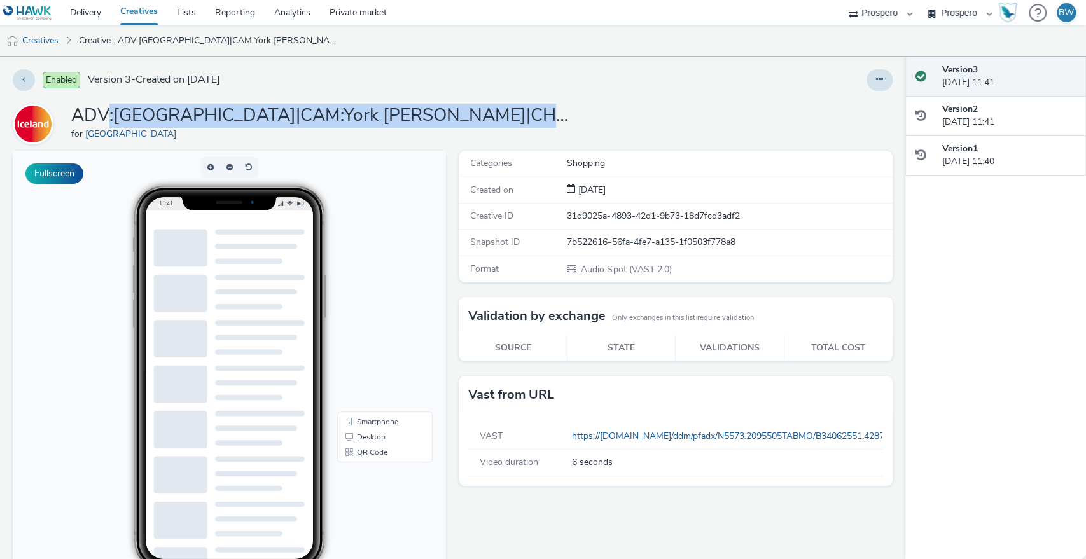
drag, startPoint x: 120, startPoint y: 116, endPoint x: 506, endPoint y: 119, distance: 385.5
click at [506, 119] on h1 "ADV:[GEOGRAPHIC_DATA]|CAM:York [PERSON_NAME]|CHA:Audio|PLA:Prospero|INV:N/A|TEC…" at bounding box center [325, 116] width 509 height 24
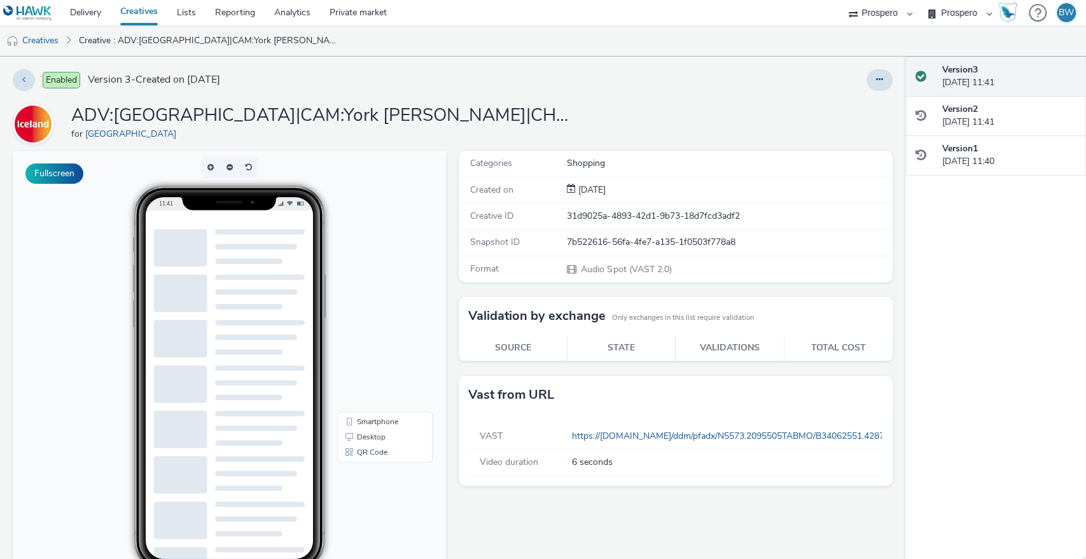
click at [506, 119] on h1 "ADV:[GEOGRAPHIC_DATA]|CAM:York [PERSON_NAME]|CHA:Audio|PLA:Prospero|INV:N/A|TEC…" at bounding box center [325, 116] width 509 height 24
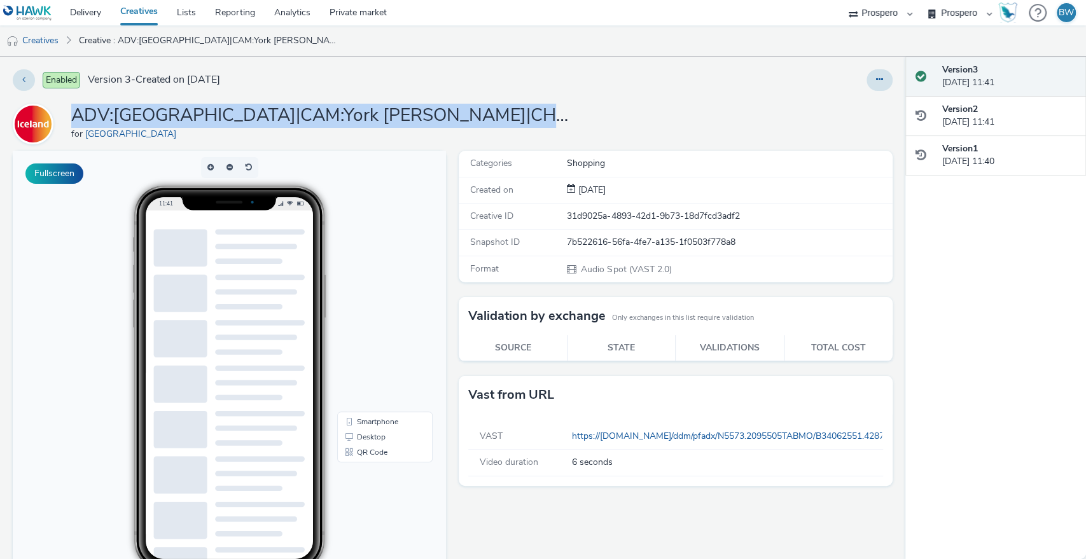
click at [506, 119] on h1 "ADV:[GEOGRAPHIC_DATA]|CAM:York [PERSON_NAME]|CHA:Audio|PLA:Prospero|INV:N/A|TEC…" at bounding box center [325, 116] width 509 height 24
click at [427, 125] on h1 "ADV:[GEOGRAPHIC_DATA]|CAM:York [PERSON_NAME]|CHA:Audio|PLA:Prospero|INV:N/A|TEC…" at bounding box center [325, 116] width 509 height 24
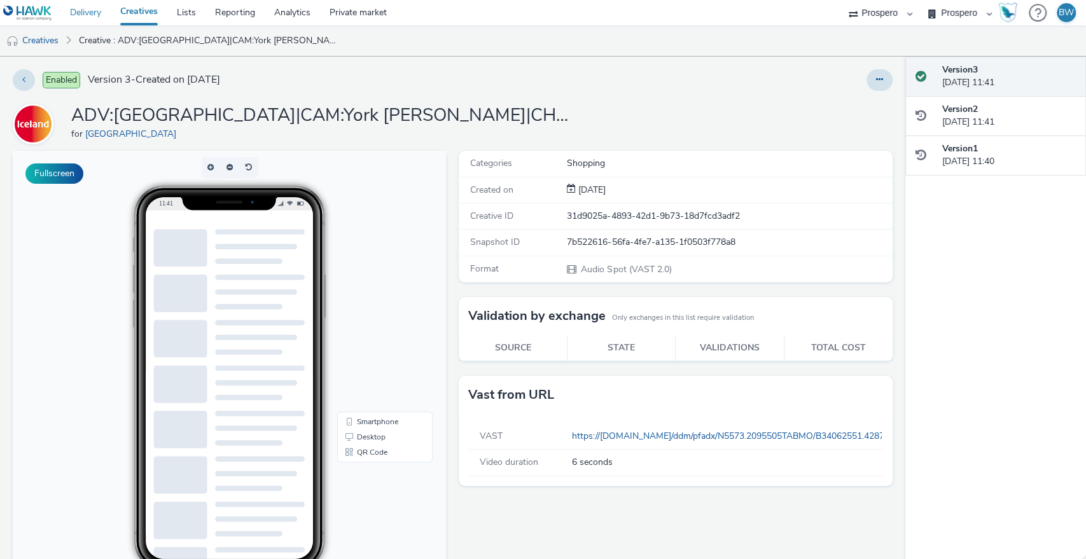
click at [73, 17] on link "Delivery" at bounding box center [85, 12] width 50 height 25
